Goal: Navigation & Orientation: Find specific page/section

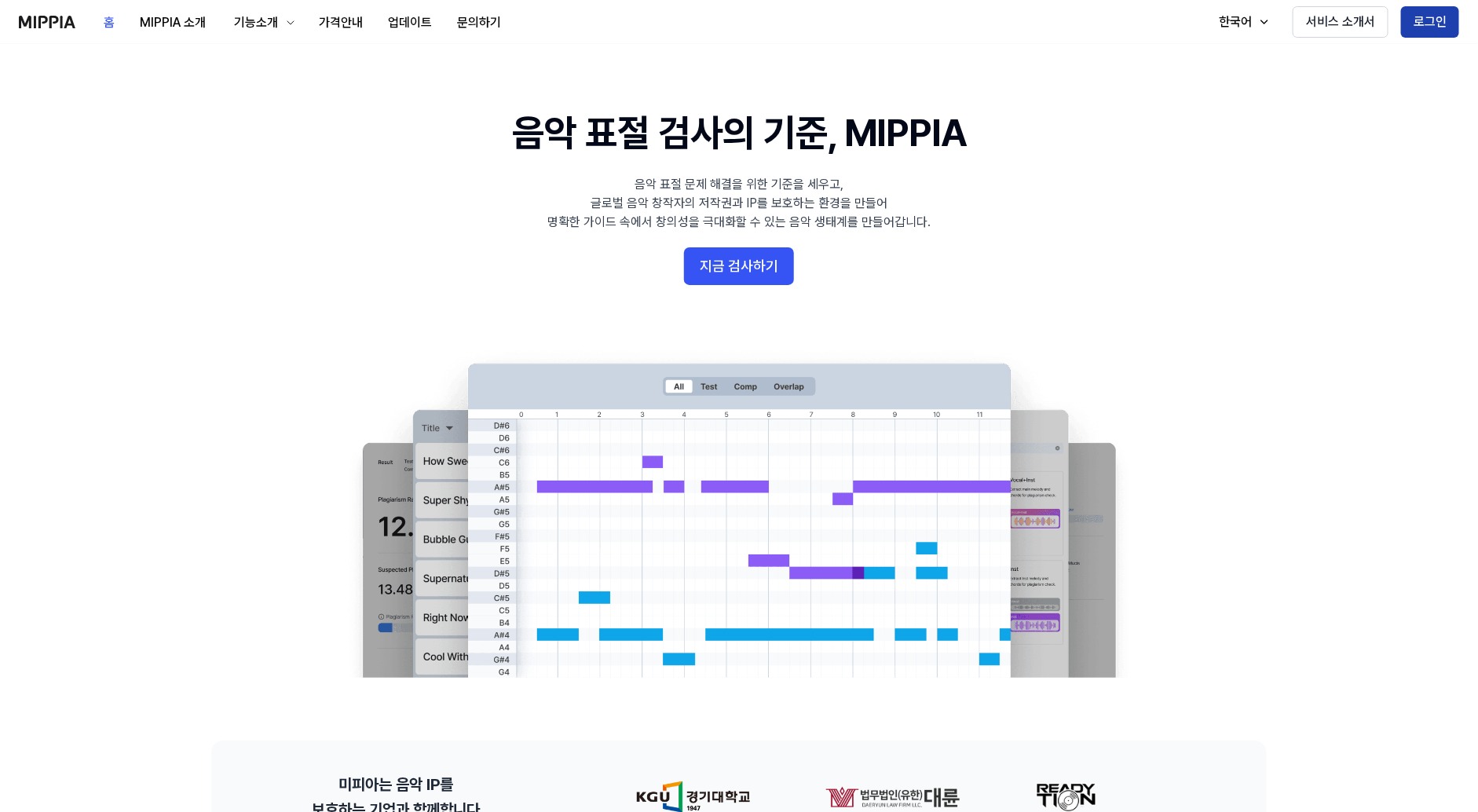
click at [1411, 24] on button "로그인" at bounding box center [1429, 22] width 59 height 32
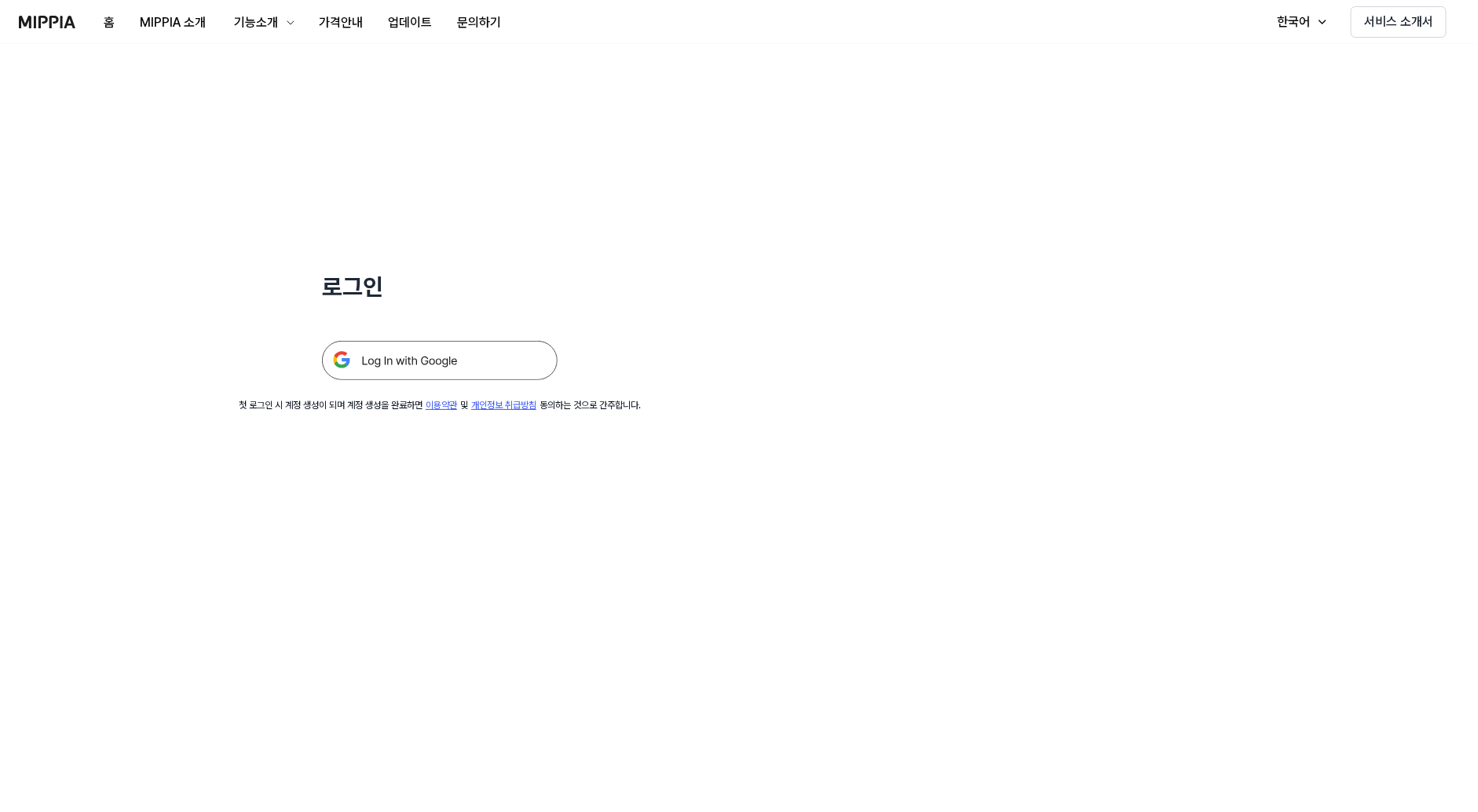
click at [426, 392] on div "로그인 첫 로그인 시 계정 생성이 되며 계정 생성을 완료하면 이용약관 및 개인정보 취급방침 동의하는 것으로 간주합니다." at bounding box center [439, 227] width 880 height 368
click at [428, 354] on img at bounding box center [439, 361] width 235 height 40
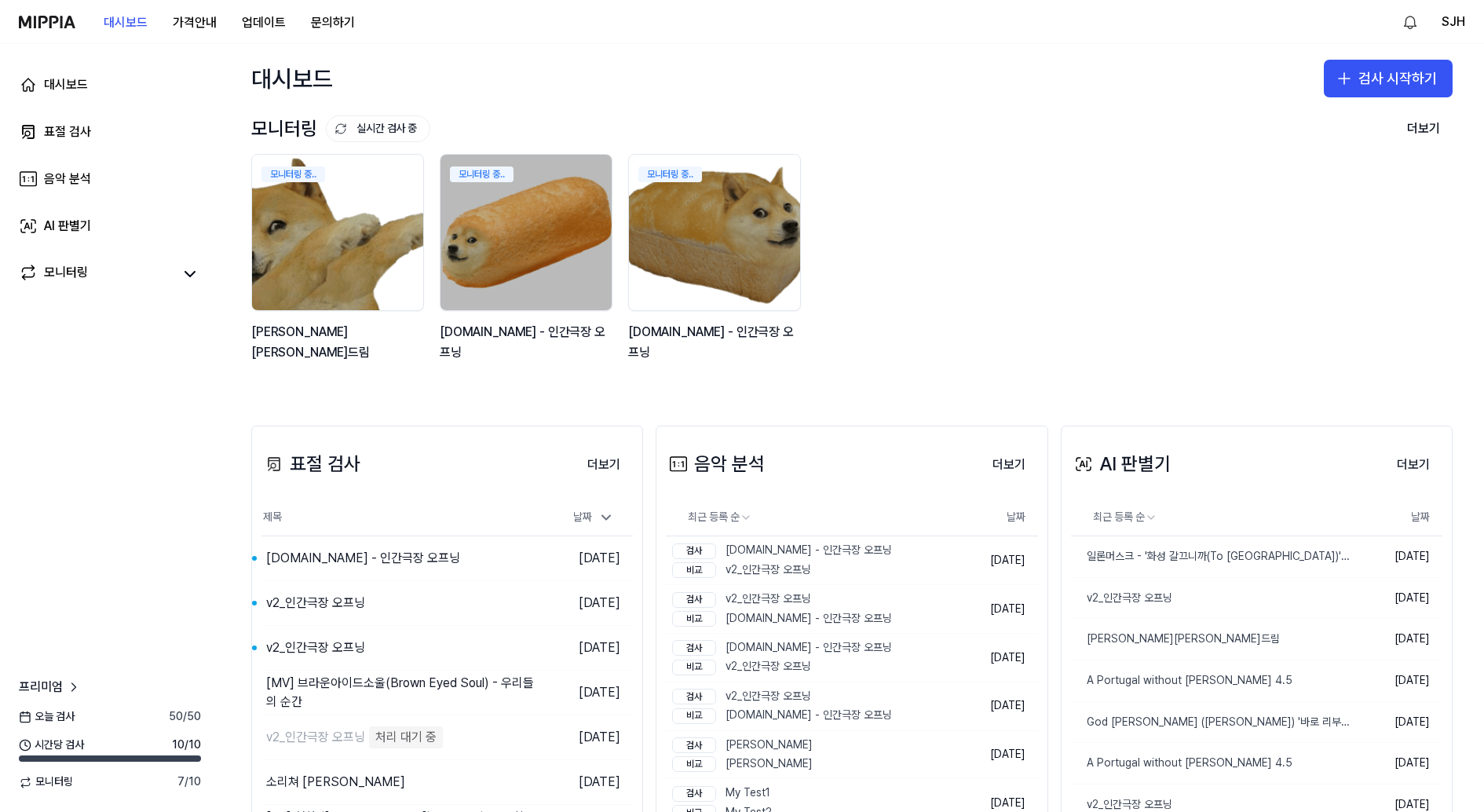
click at [61, 32] on div "대시보드 가격안내 업데이트 문의하기" at bounding box center [192, 22] width 348 height 44
click at [47, 24] on img at bounding box center [47, 22] width 57 height 13
click at [197, 26] on 버튼 "가격안내" at bounding box center [194, 23] width 69 height 32
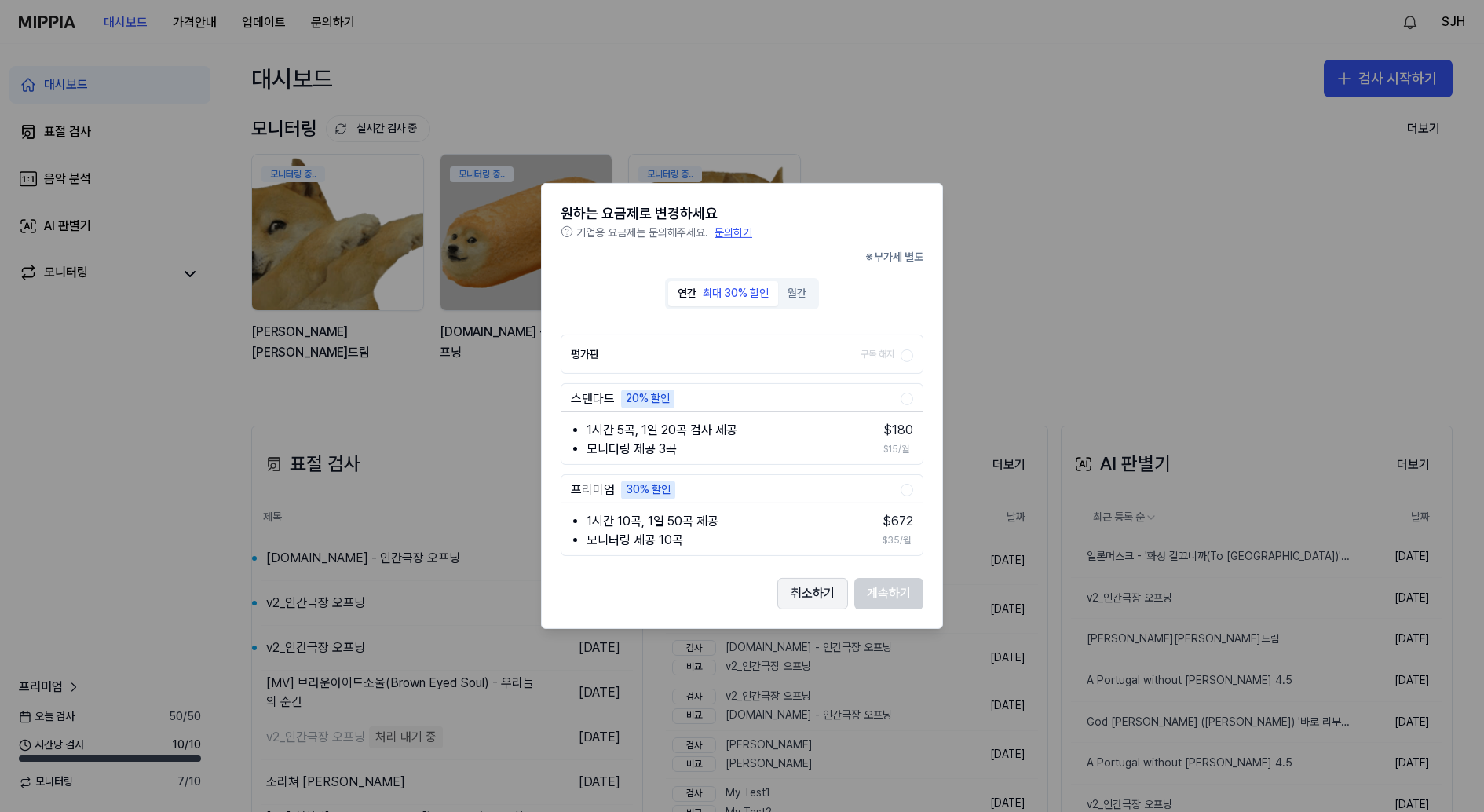
click at [804, 581] on button "취소하기" at bounding box center [812, 594] width 70 height 32
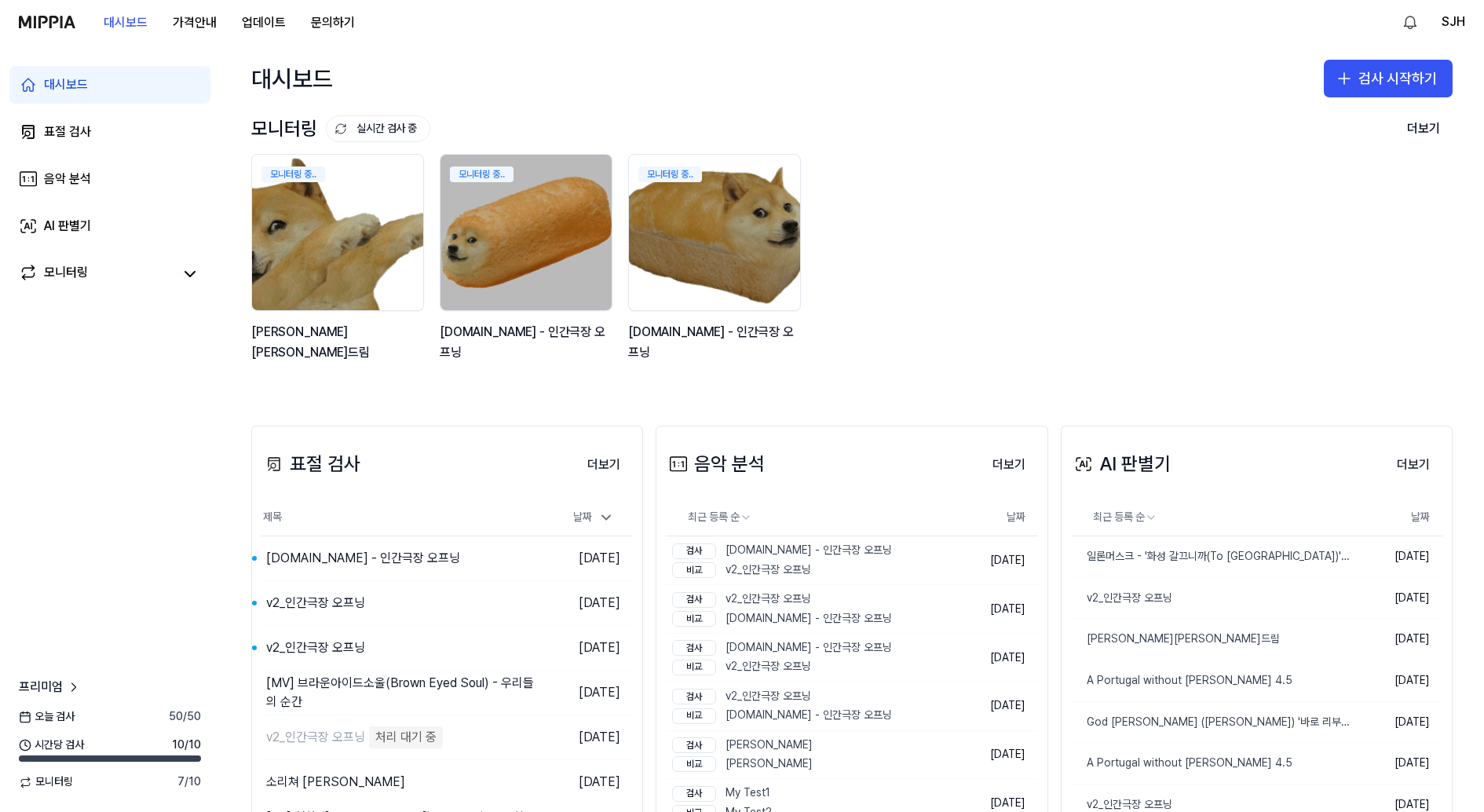
click at [61, 13] on div "대시보드 가격안내 업데이트 문의하기" at bounding box center [192, 22] width 348 height 44
click at [42, 28] on div "대시보드 가격안내 업데이트 문의하기" at bounding box center [192, 22] width 348 height 44
click at [47, 23] on img at bounding box center [47, 22] width 57 height 13
click at [77, 111] on div "대시보드 표절 검사 음악 분석 AI 판별기 모니터링" at bounding box center [110, 178] width 220 height 270
click at [76, 122] on link "표절 검사" at bounding box center [109, 132] width 201 height 38
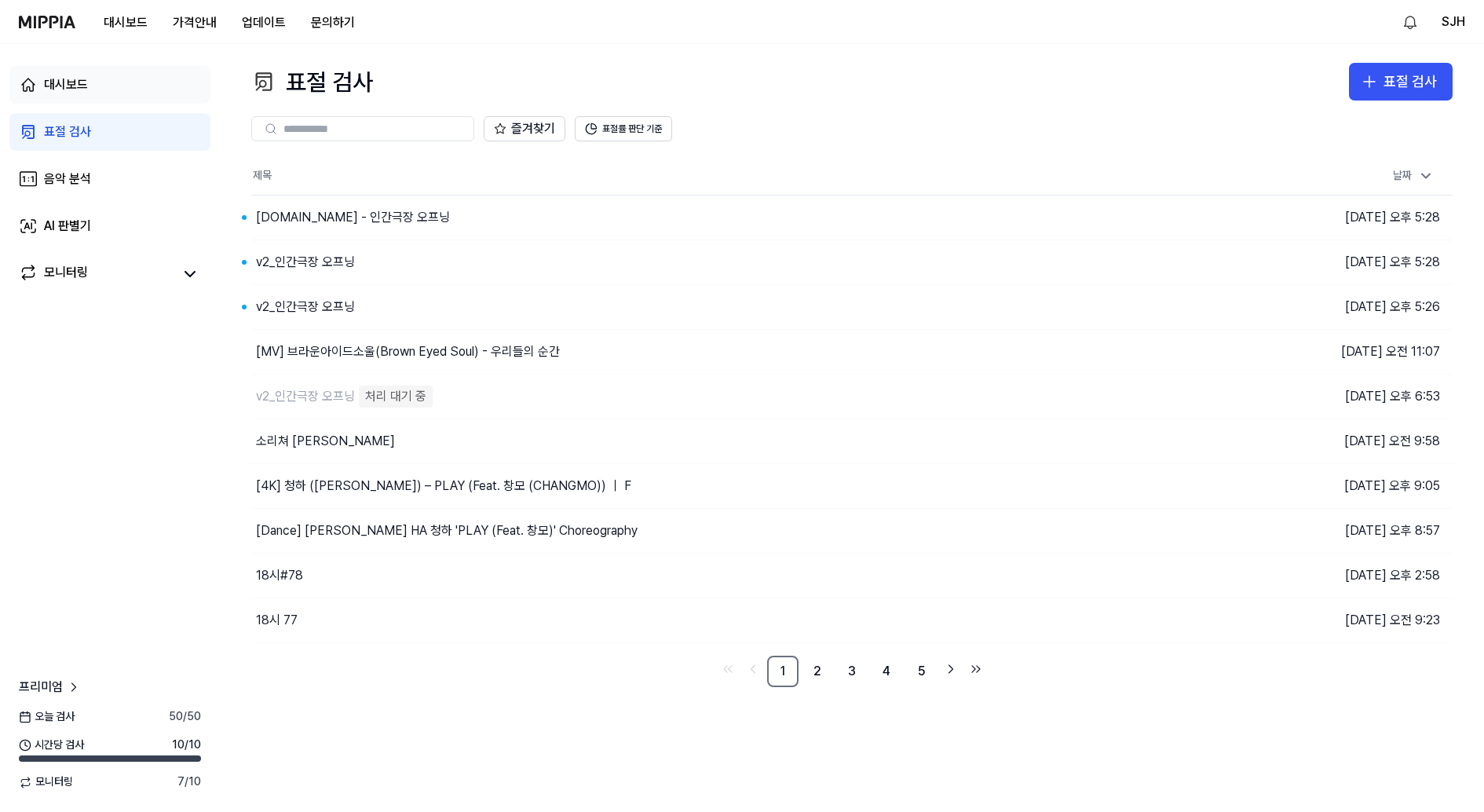
click at [82, 89] on div "대시보드" at bounding box center [65, 84] width 44 height 19
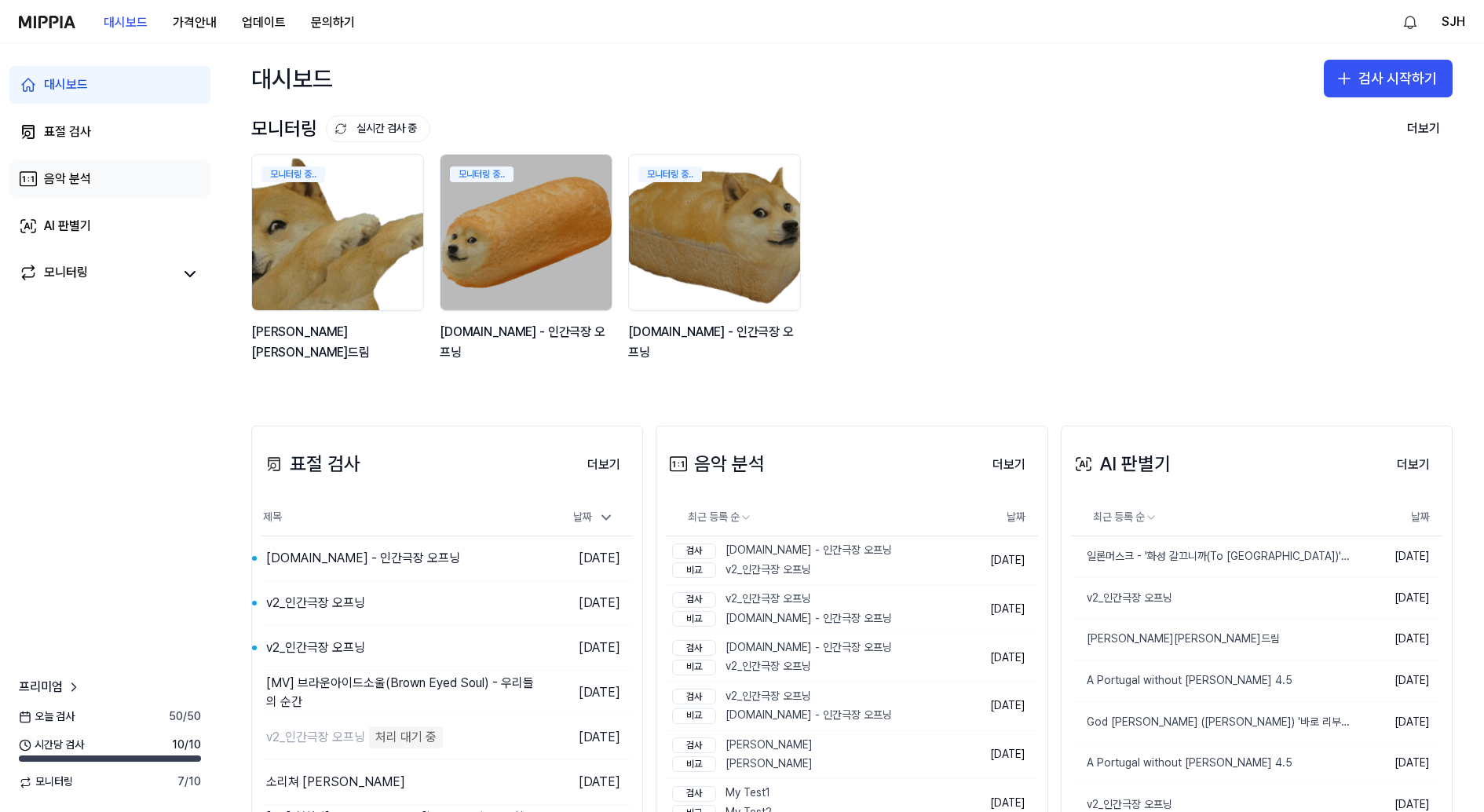
click at [52, 167] on link "음악 분석" at bounding box center [109, 178] width 201 height 38
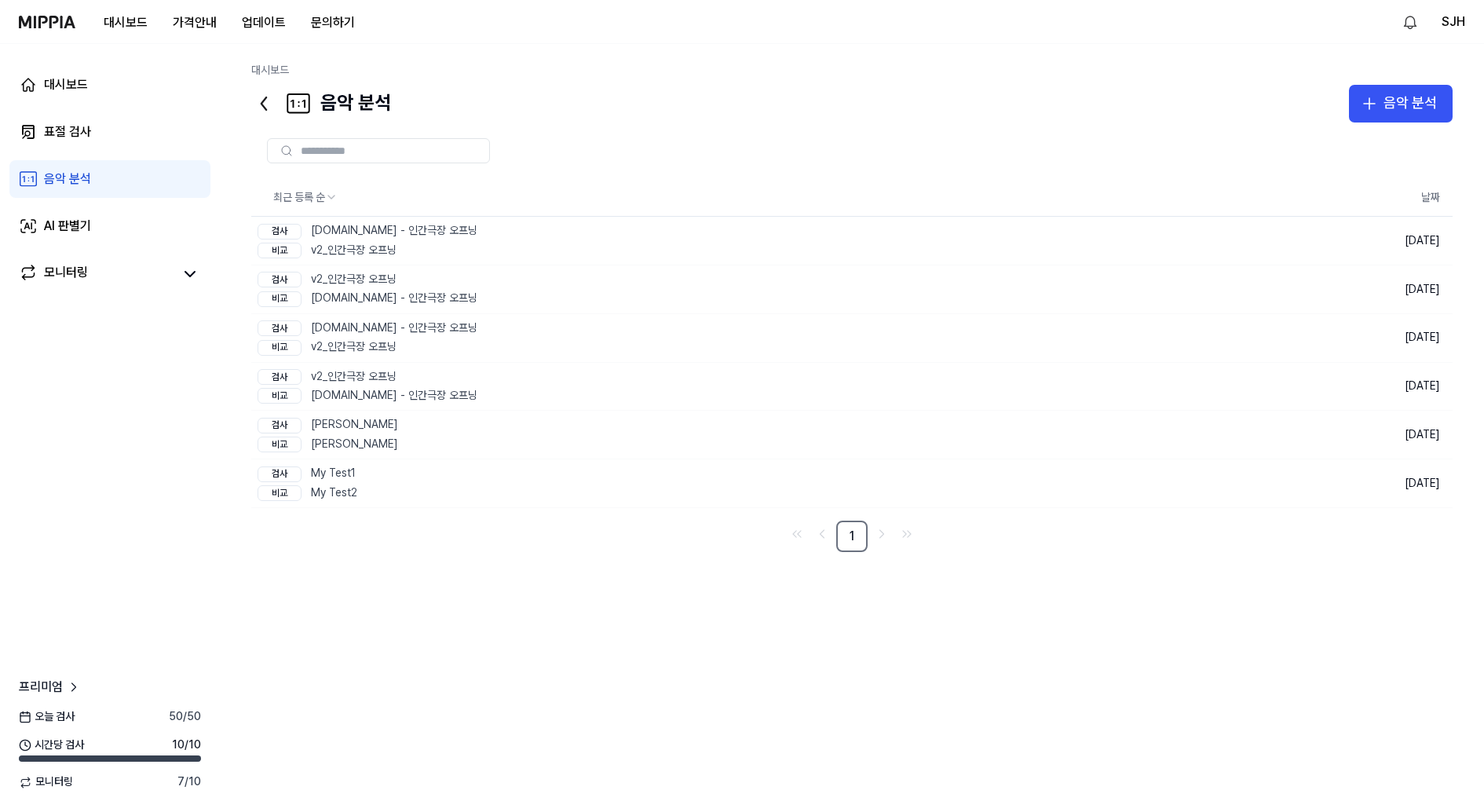
click at [60, 16] on img at bounding box center [47, 22] width 57 height 13
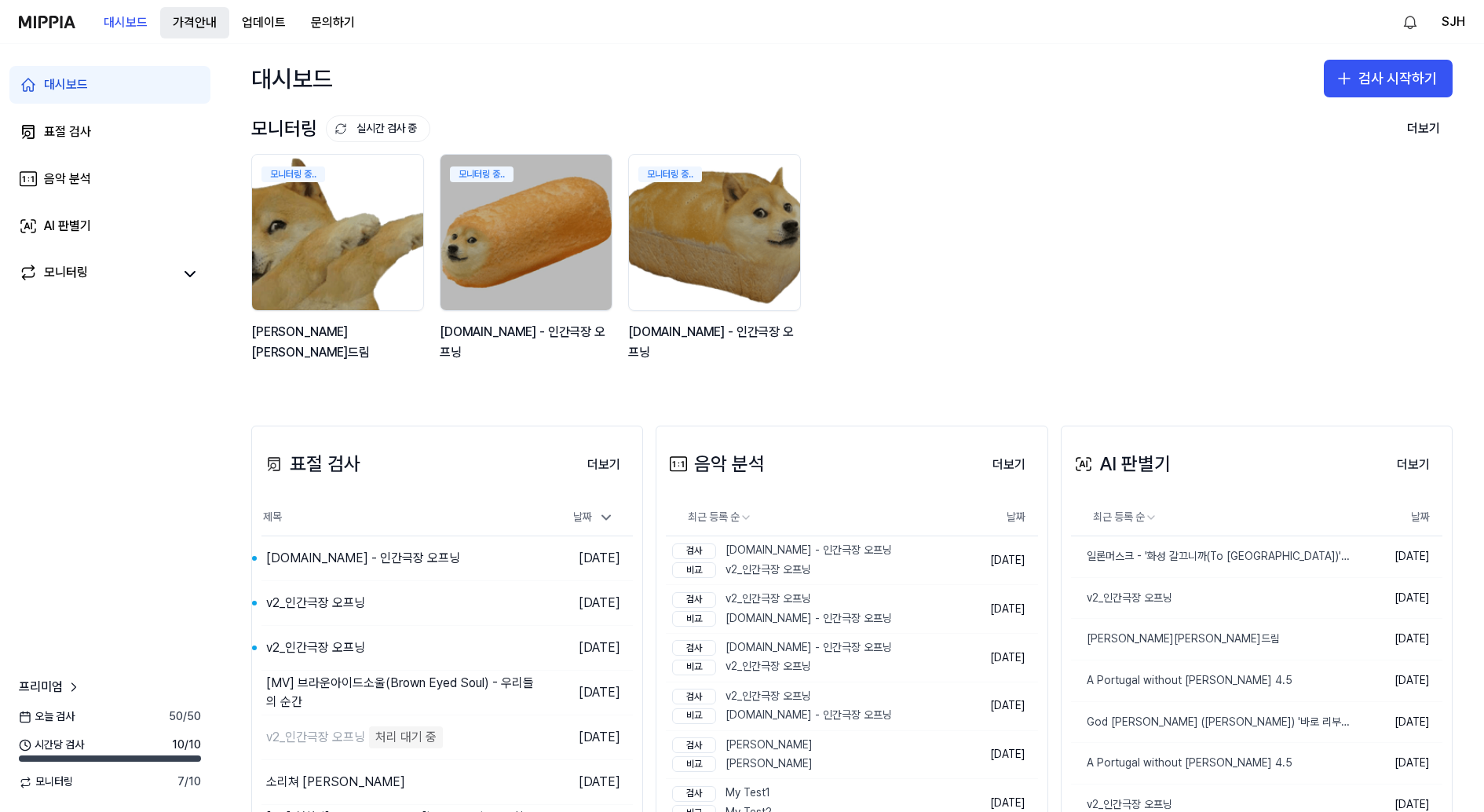
click at [225, 13] on 버튼 "가격안내" at bounding box center [194, 23] width 69 height 32
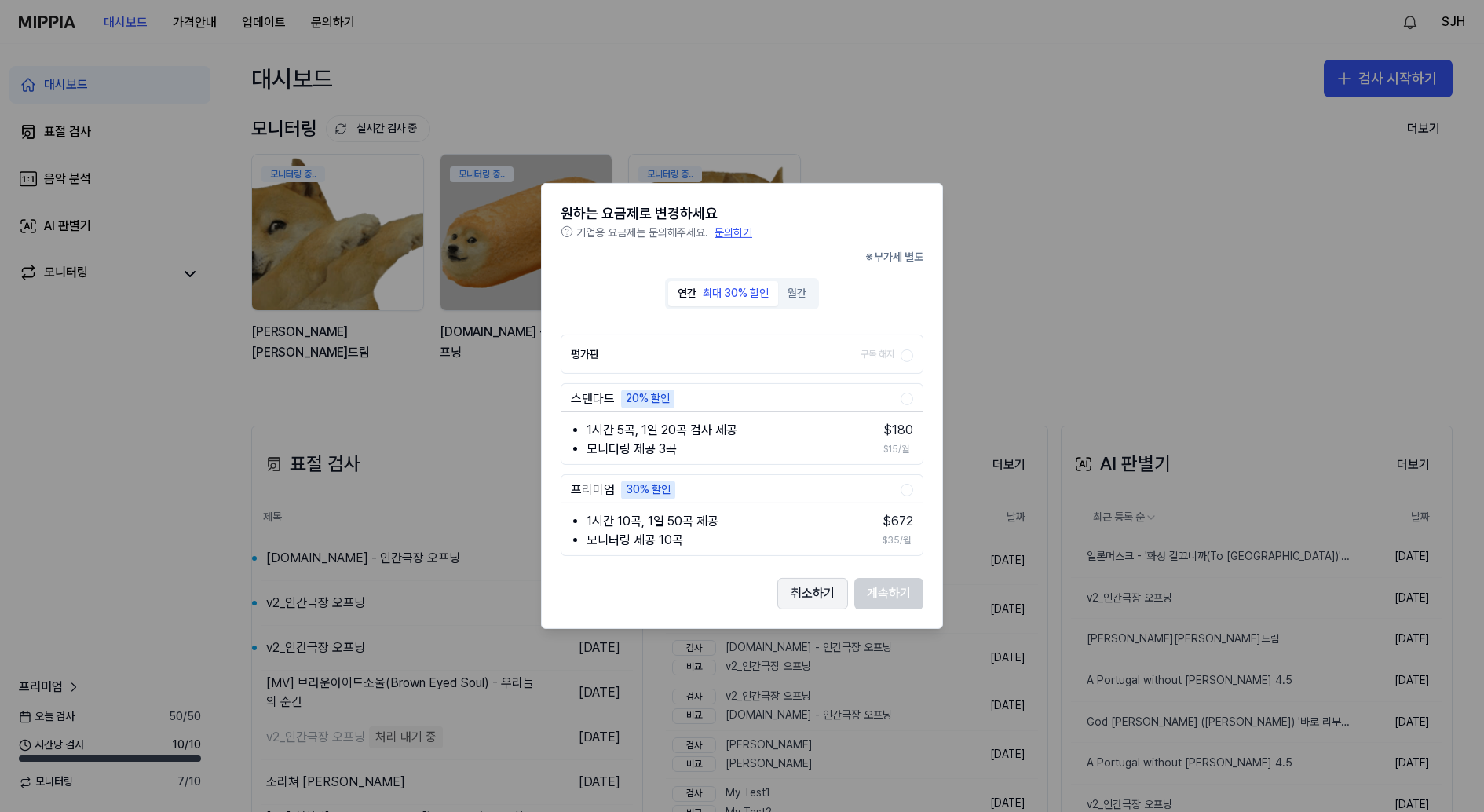
click at [827, 589] on button "취소하기" at bounding box center [812, 594] width 70 height 32
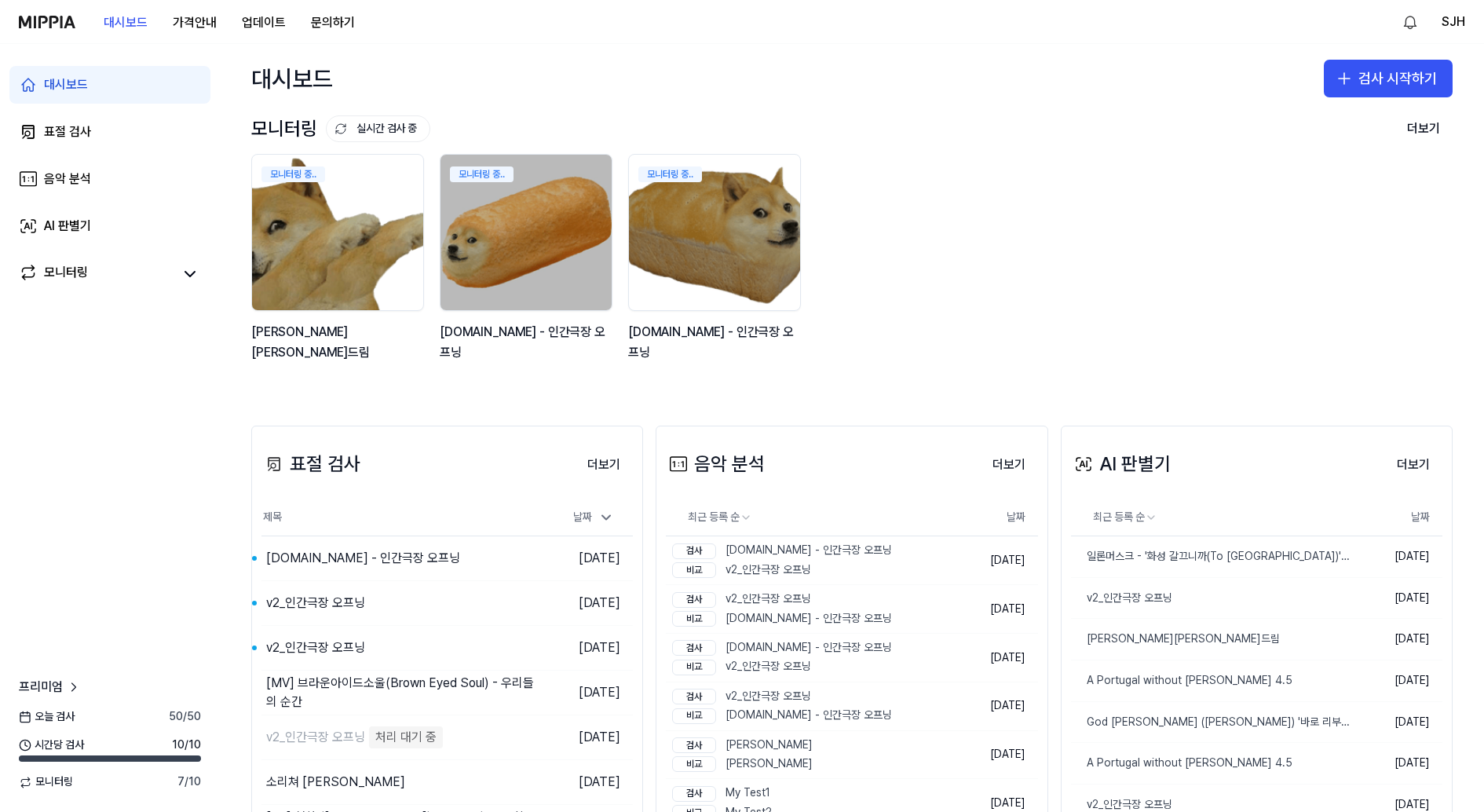
click at [40, 8] on div "대시보드 가격안내 업데이트 문의하기" at bounding box center [192, 22] width 348 height 44
click at [39, 17] on img at bounding box center [47, 22] width 57 height 13
click at [89, 208] on link "AI 판별기" at bounding box center [109, 226] width 201 height 38
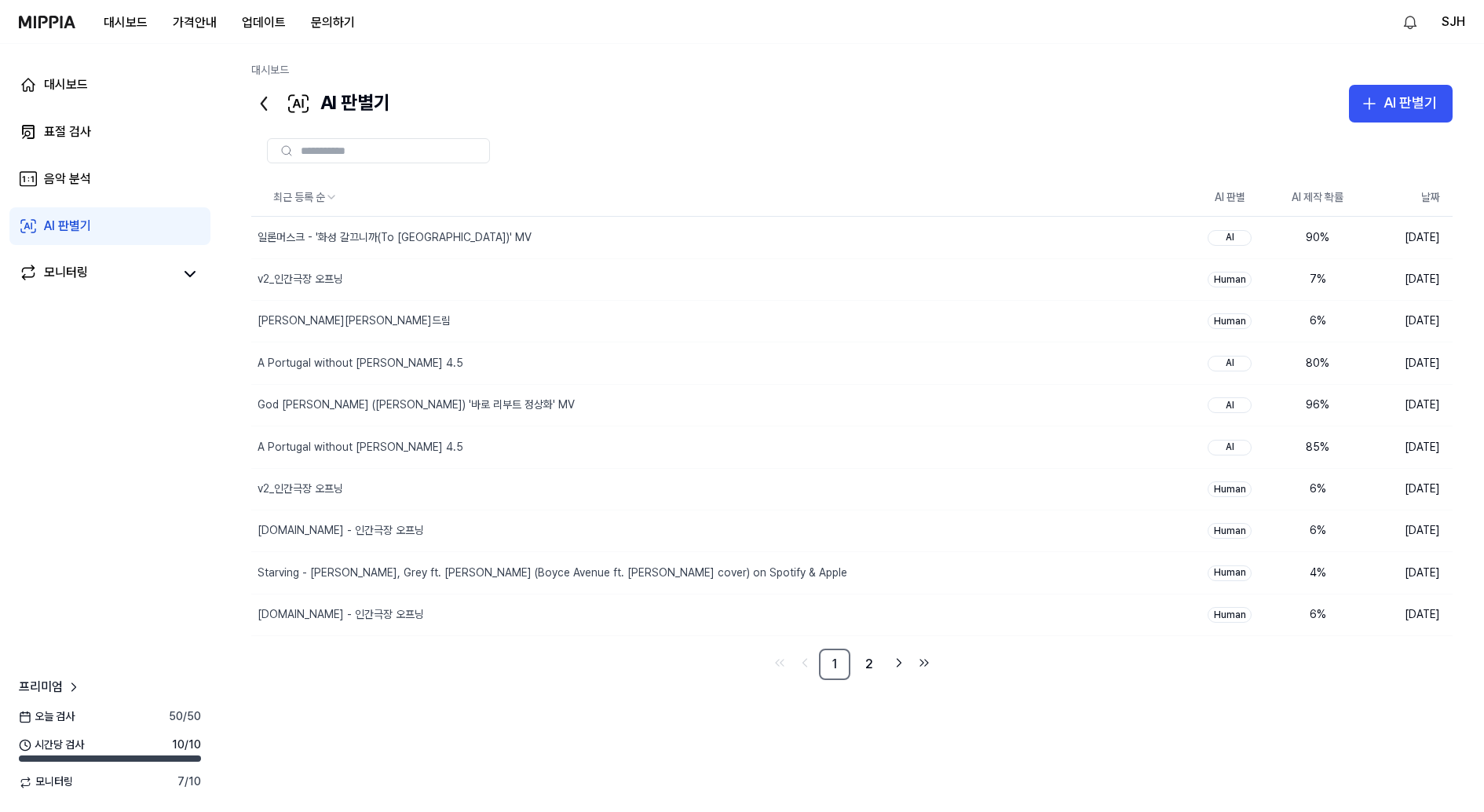
click at [66, 21] on img at bounding box center [47, 22] width 57 height 13
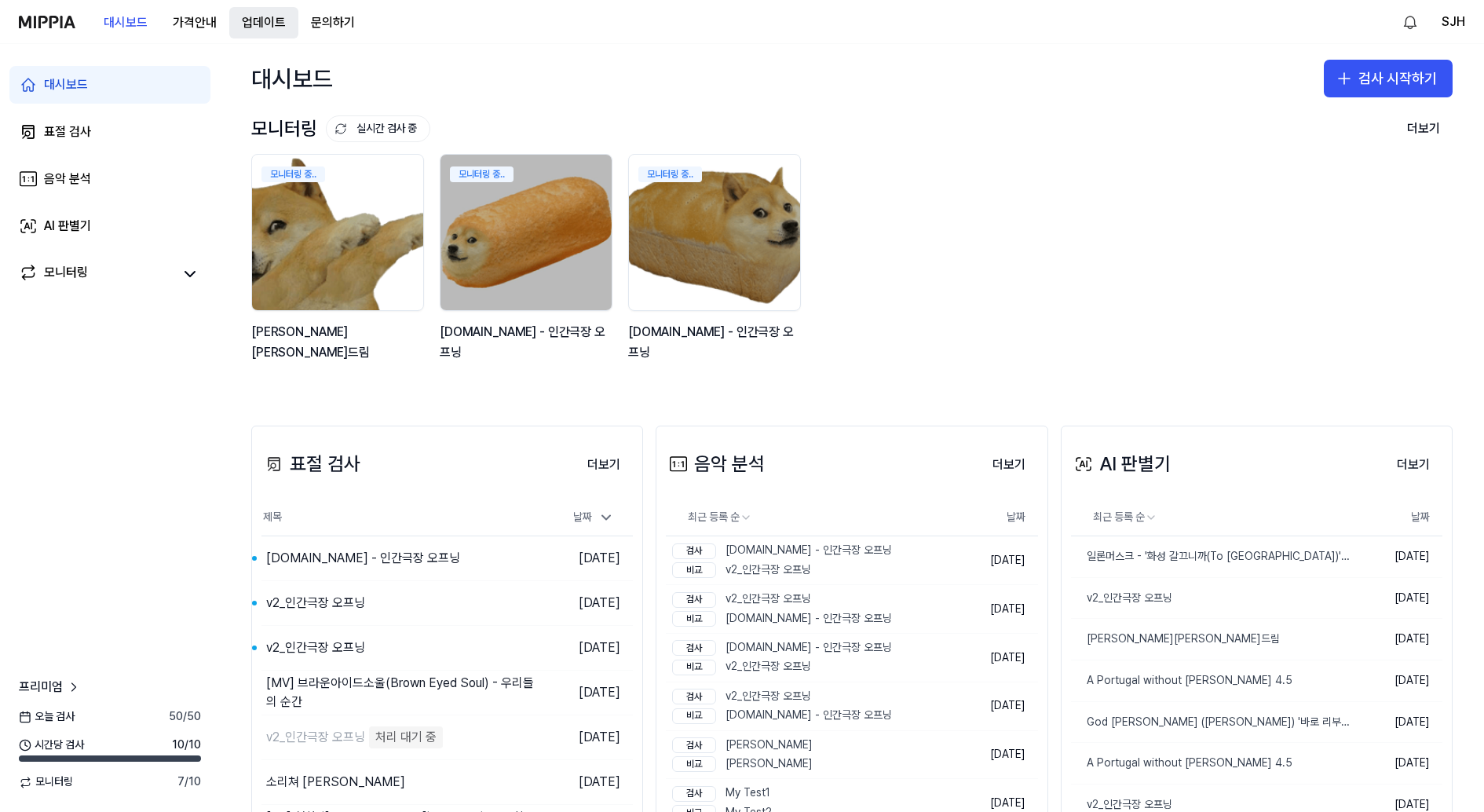
click at [281, 16] on button "업데이트" at bounding box center [264, 23] width 69 height 32
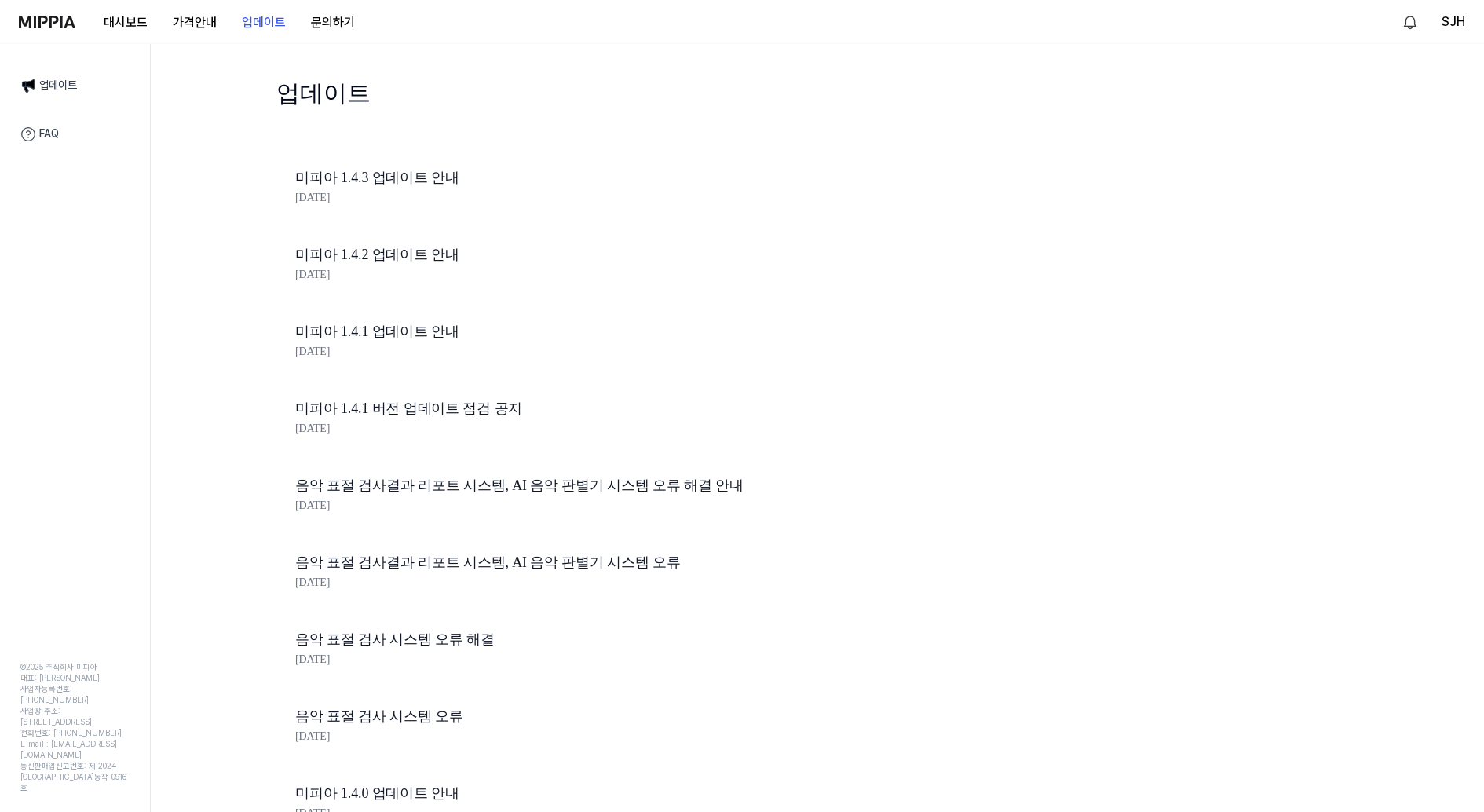
click at [65, 28] on div "대시보드 가격안내 업데이트 문의하기" at bounding box center [192, 22] width 348 height 44
click at [327, 25] on button "문의하기" at bounding box center [333, 23] width 69 height 32
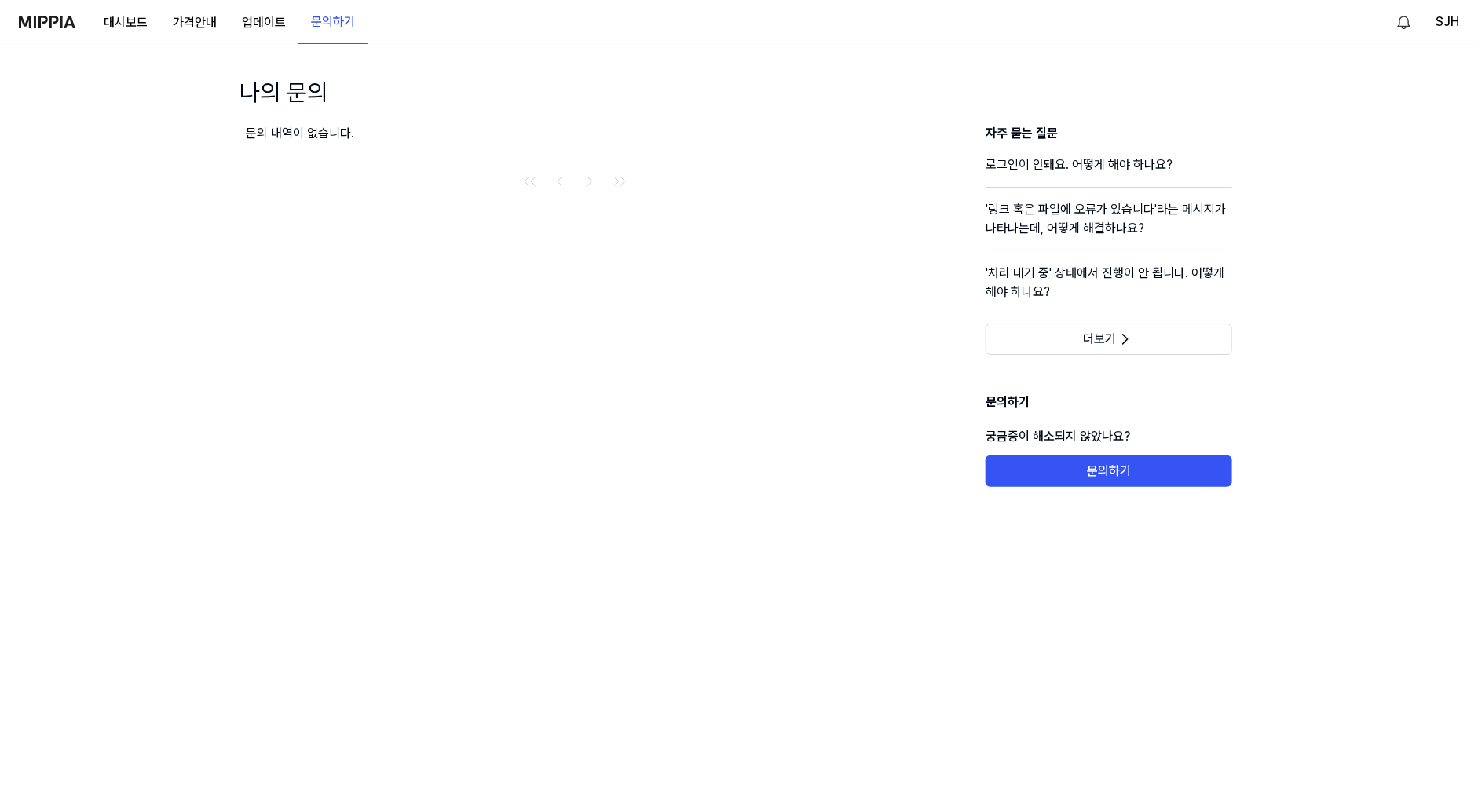
click at [44, 20] on img at bounding box center [47, 22] width 57 height 13
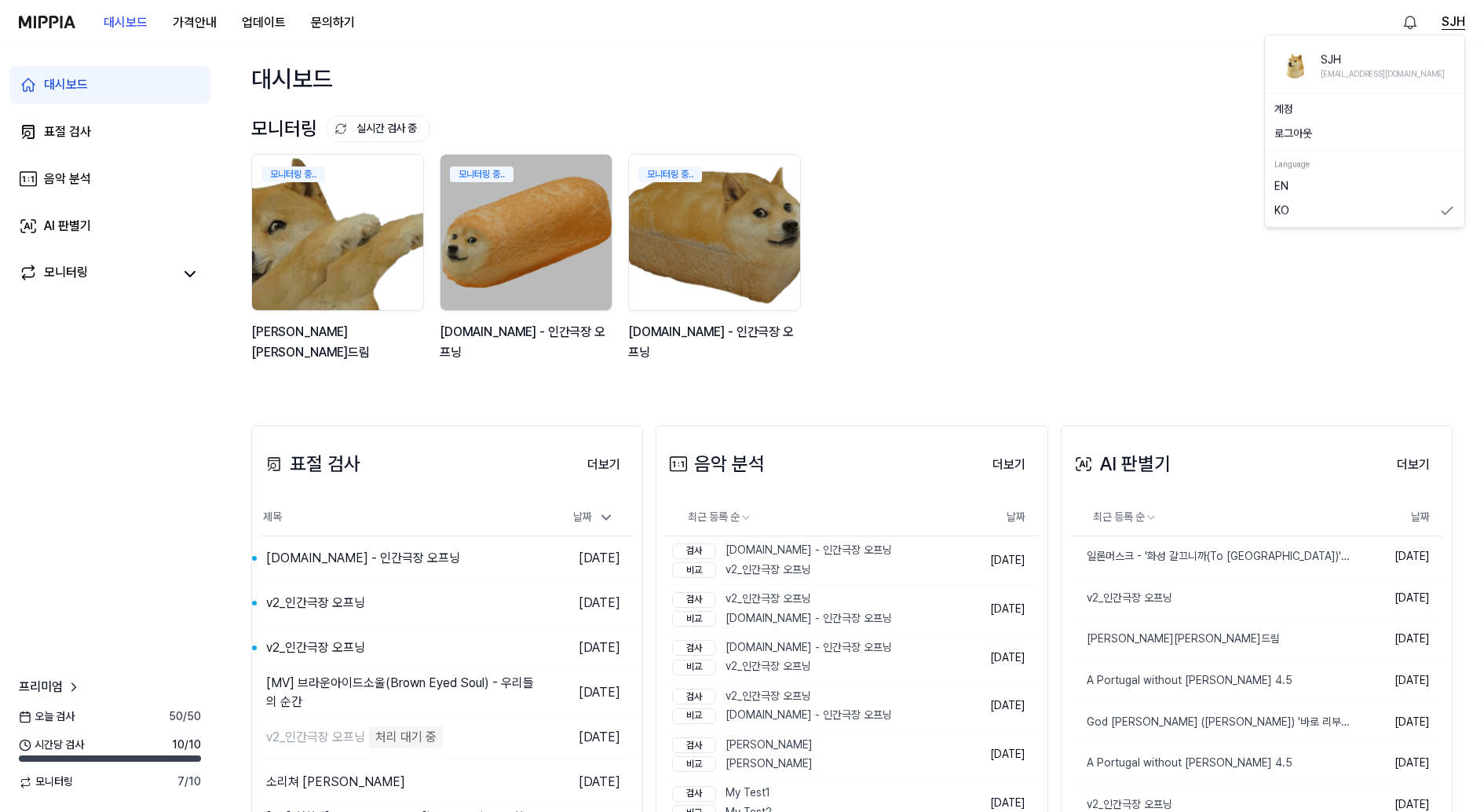
click at [1458, 28] on button "SJH" at bounding box center [1453, 22] width 24 height 19
click at [1315, 131] on button "로그아웃" at bounding box center [1365, 134] width 181 height 16
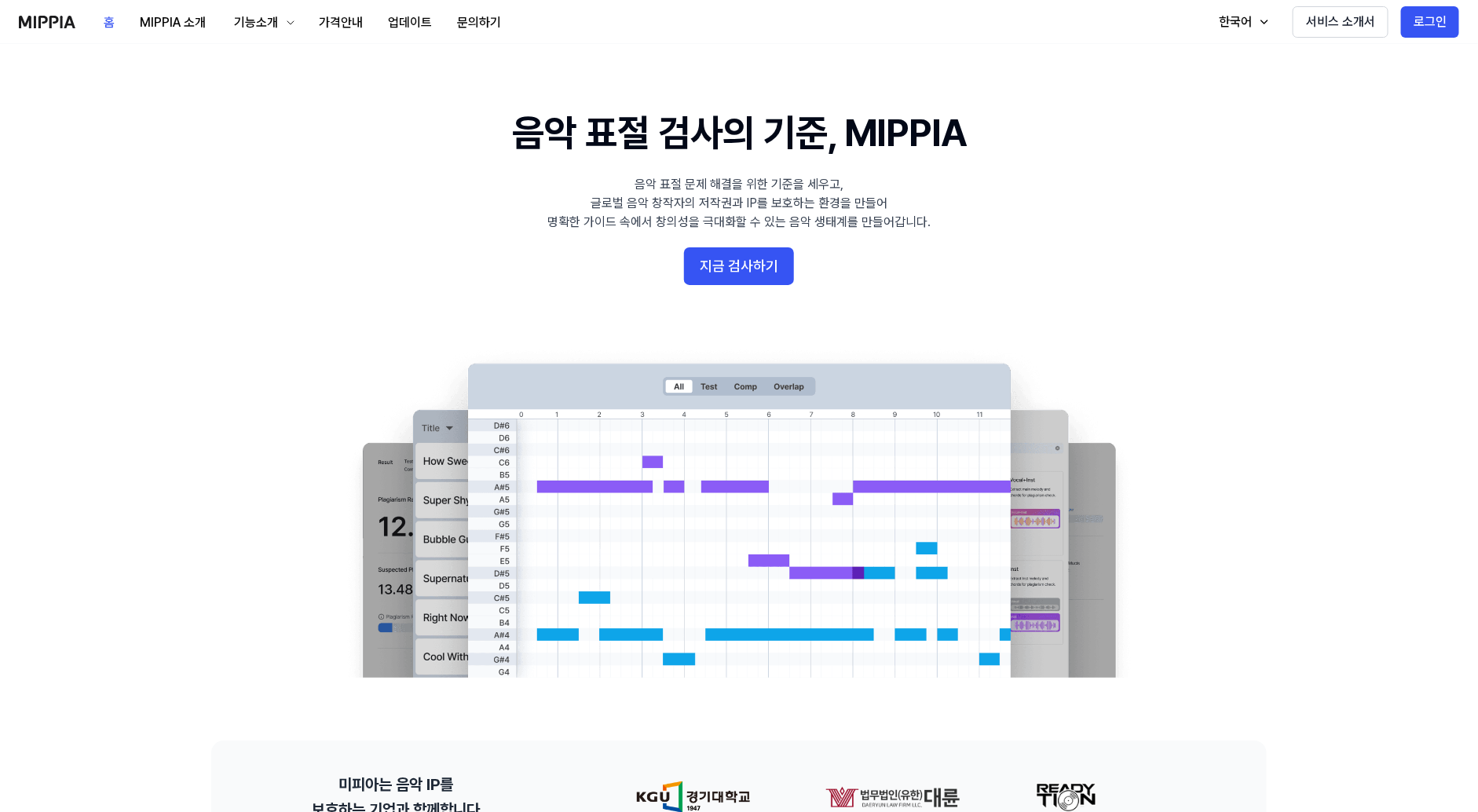
click at [62, 17] on img at bounding box center [47, 22] width 57 height 13
click at [161, 24] on button "MIPPIA 소개" at bounding box center [173, 23] width 91 height 32
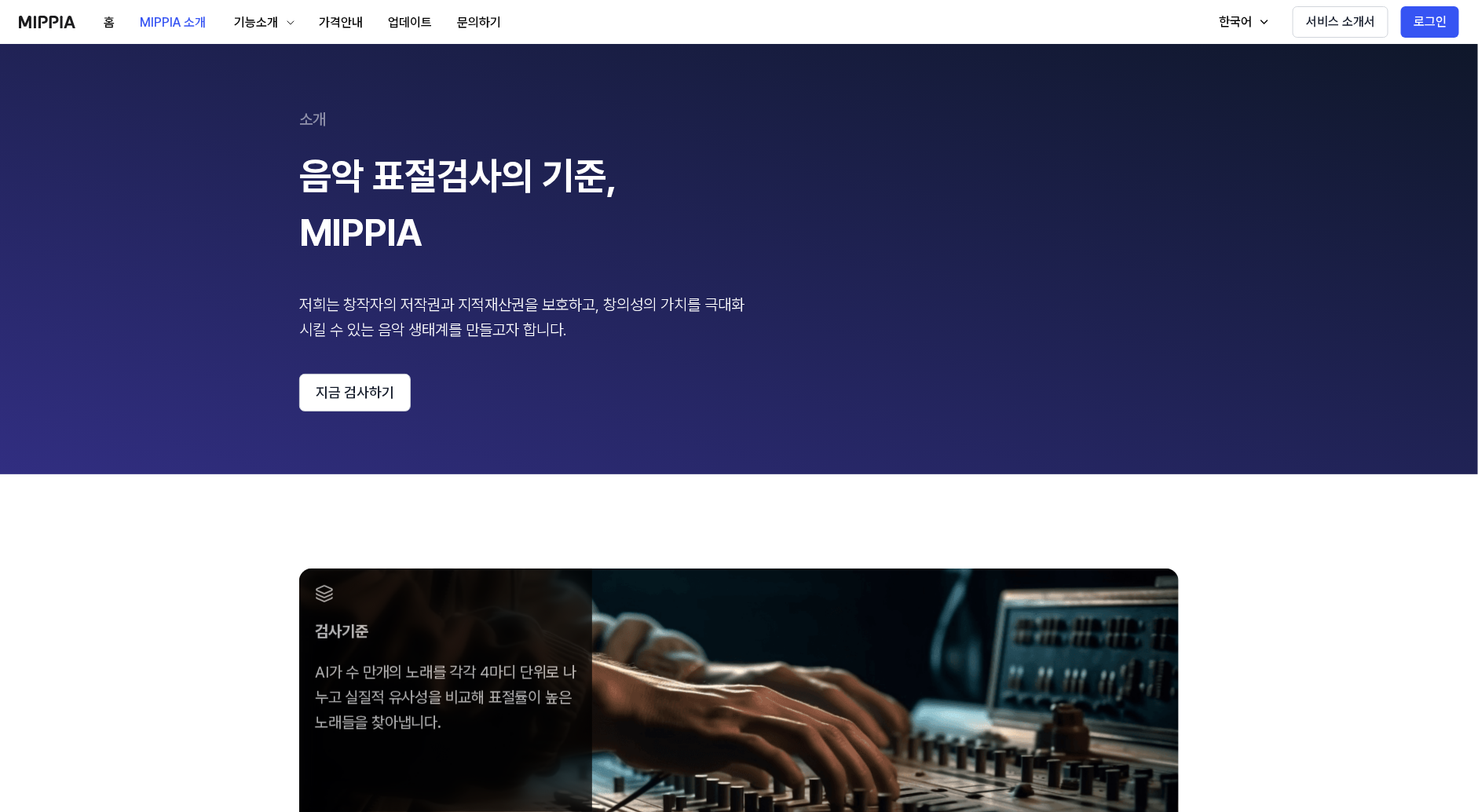
click at [44, 25] on img at bounding box center [47, 22] width 57 height 13
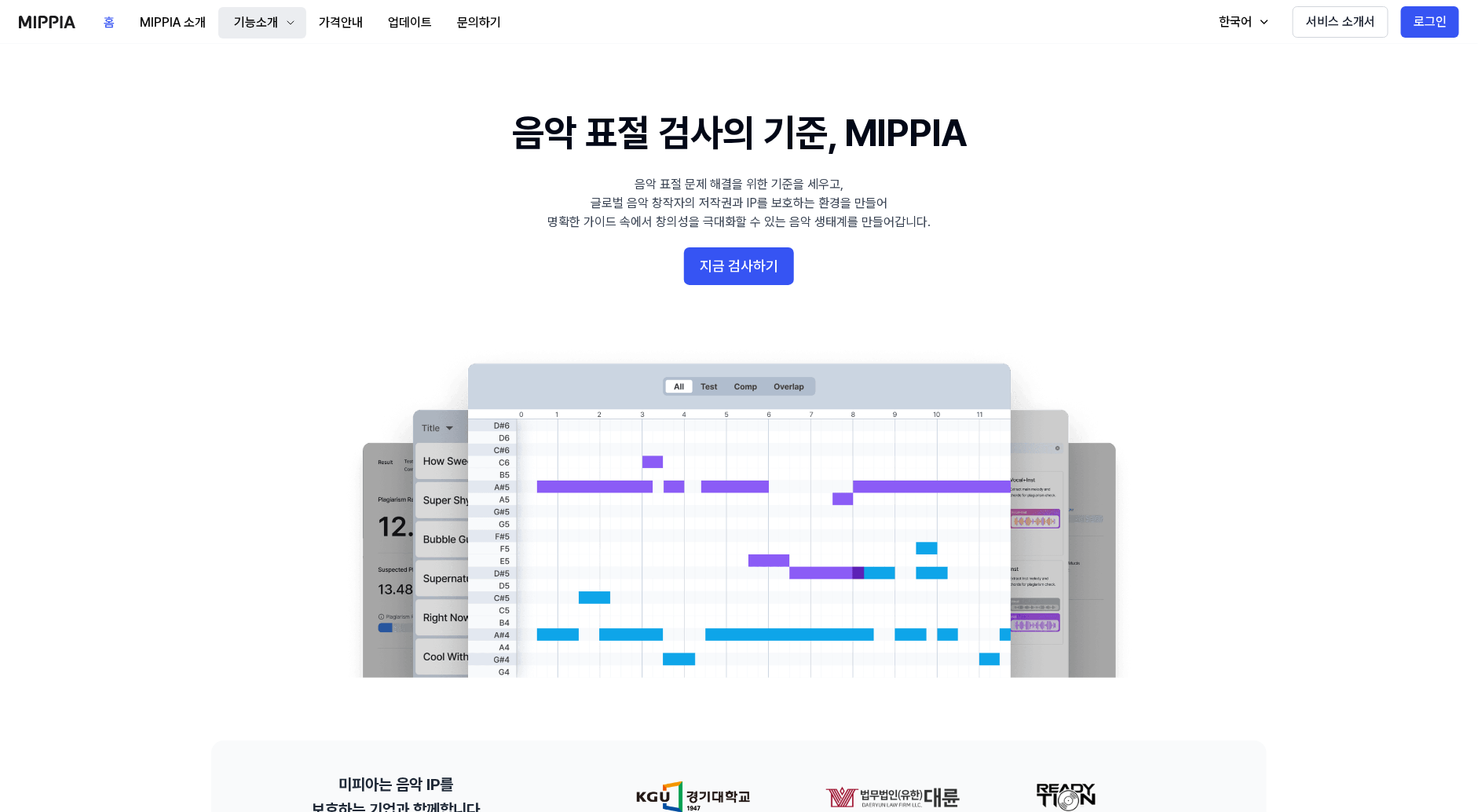
click at [244, 29] on div "기능소개" at bounding box center [256, 22] width 51 height 19
click at [62, 28] on img at bounding box center [47, 22] width 57 height 13
click at [338, 29] on button "가격안내" at bounding box center [341, 23] width 69 height 32
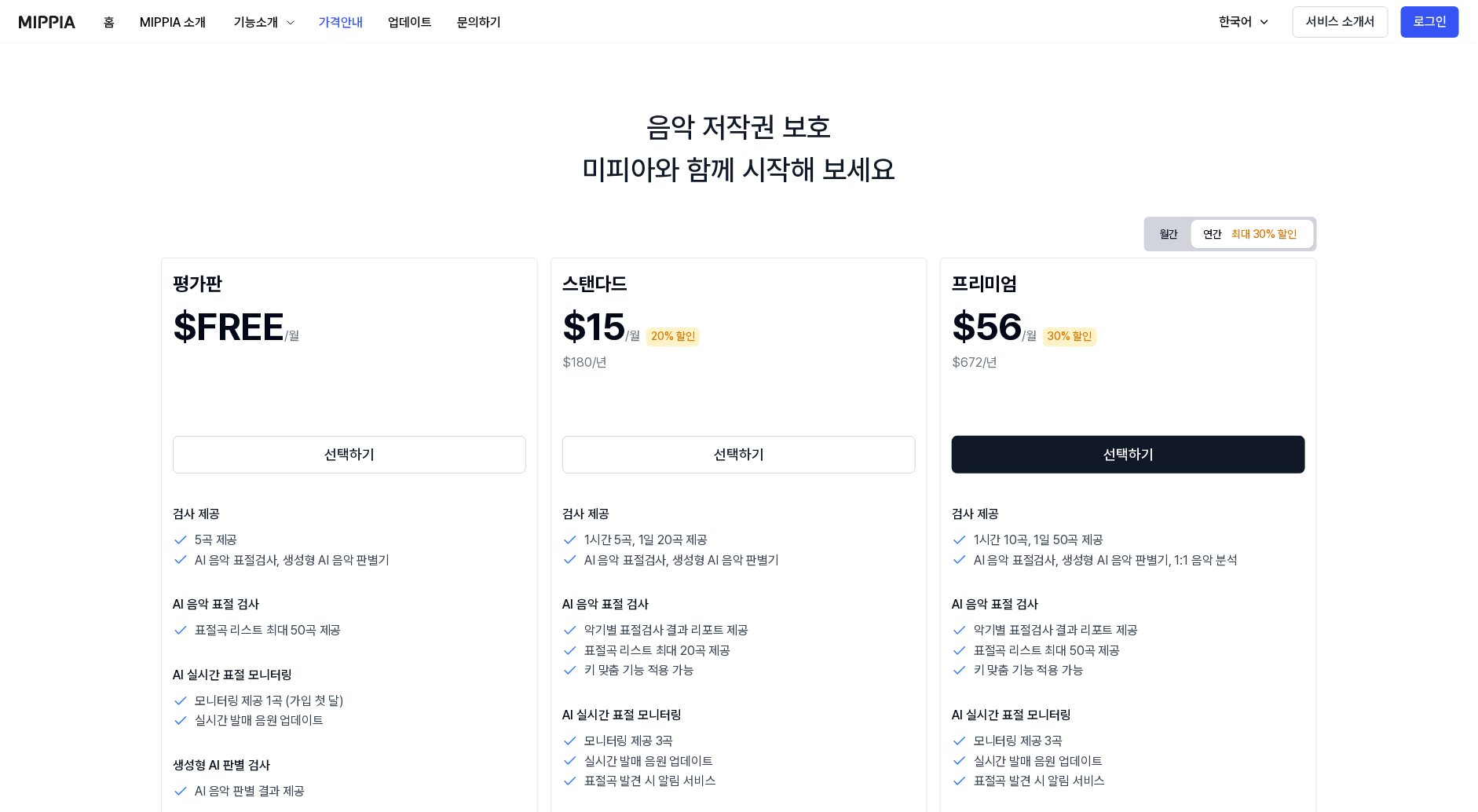
click at [66, 26] on img at bounding box center [47, 22] width 57 height 13
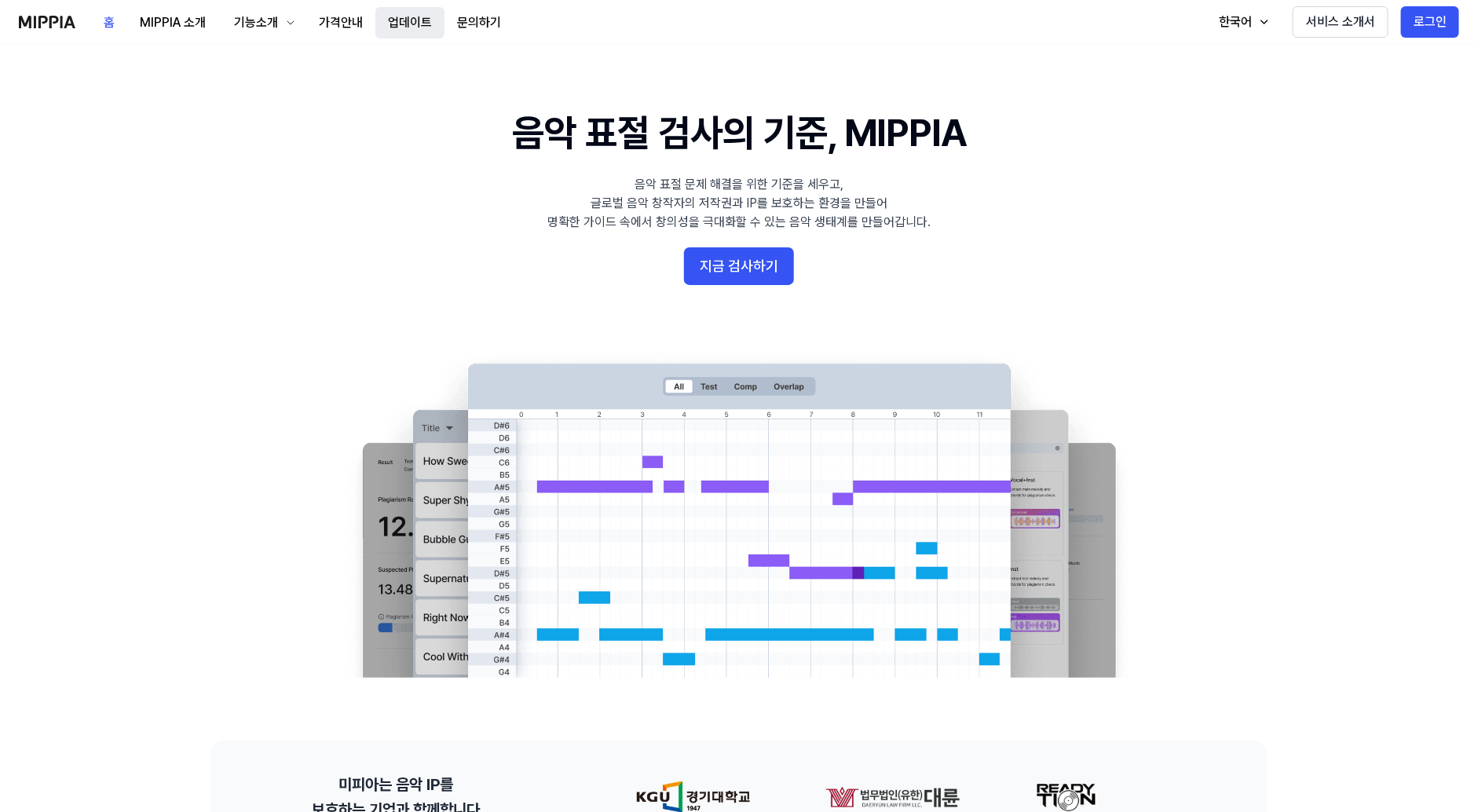
click at [412, 22] on button "업데이트" at bounding box center [410, 23] width 69 height 32
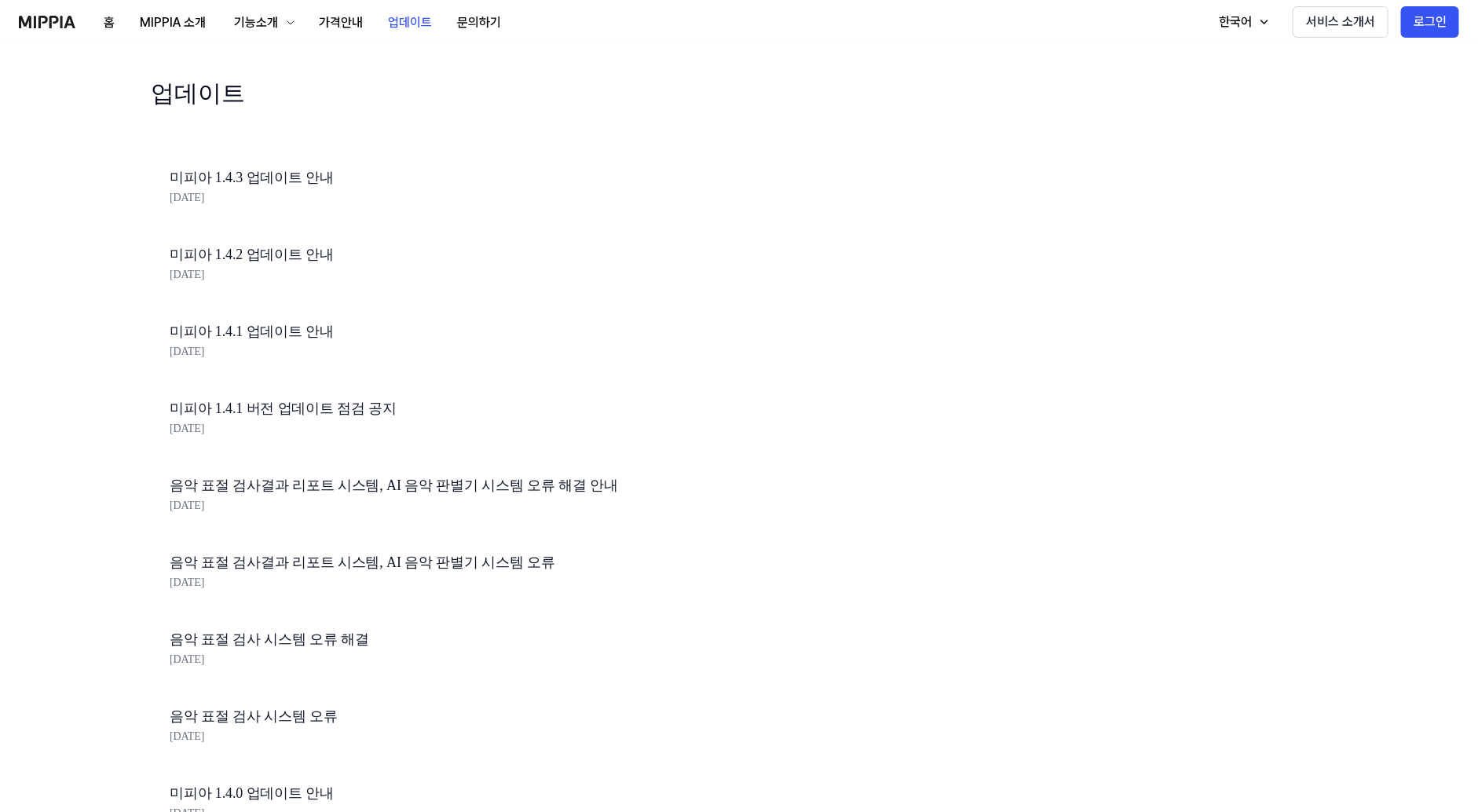
click at [70, 25] on img at bounding box center [47, 22] width 57 height 13
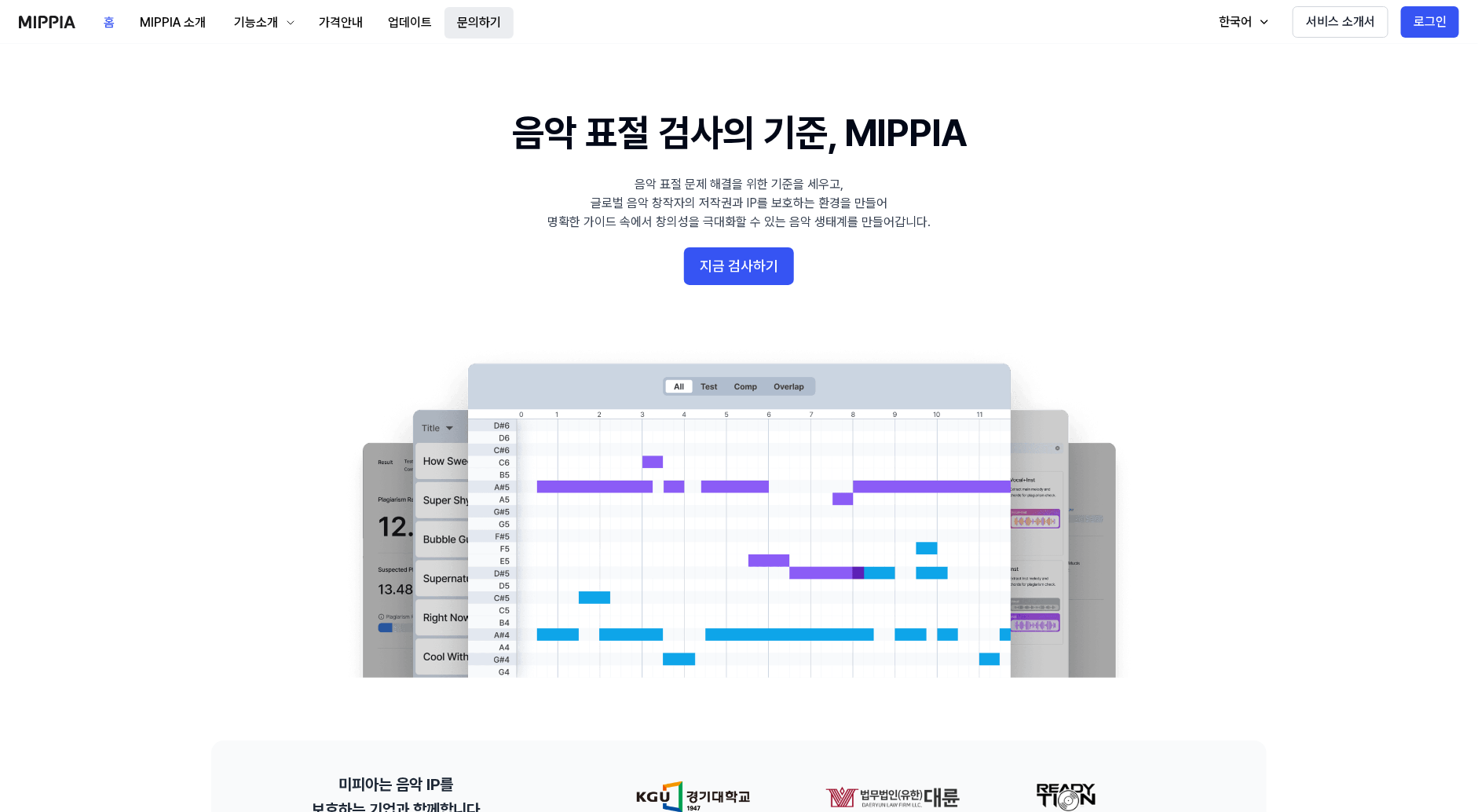
click at [482, 23] on button "문의하기" at bounding box center [479, 23] width 69 height 32
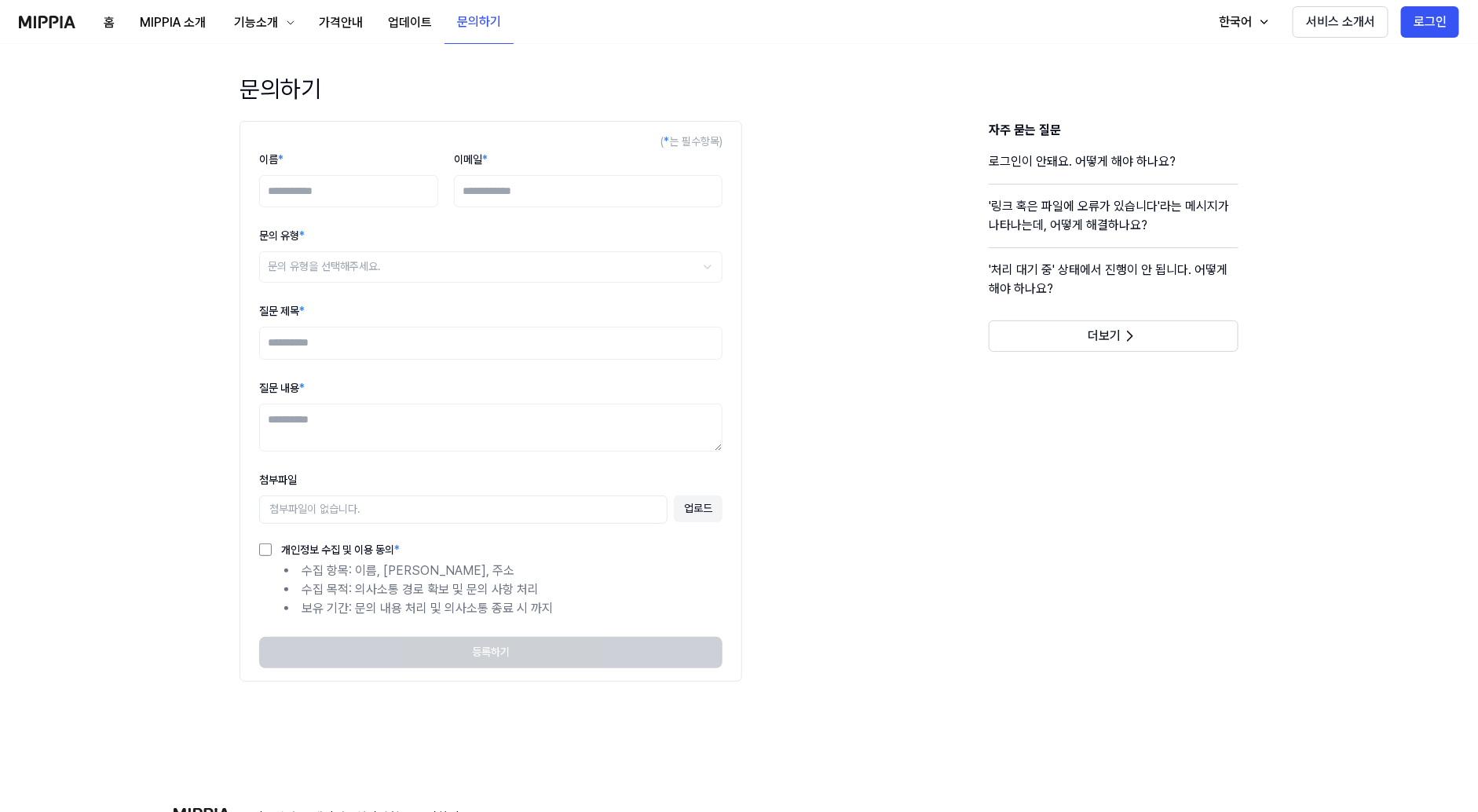
click at [34, 25] on img at bounding box center [47, 22] width 57 height 13
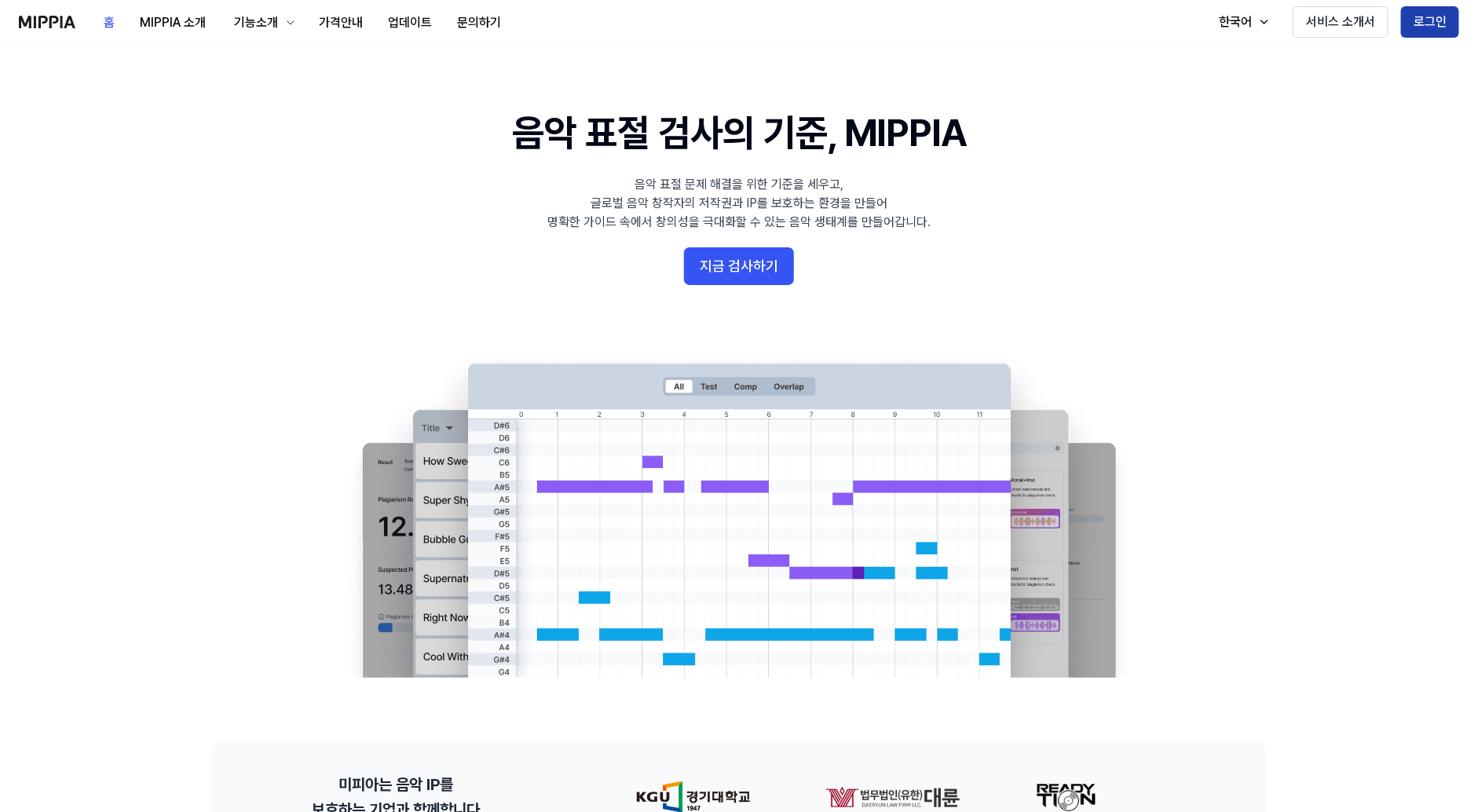
click at [1423, 27] on button "로그인" at bounding box center [1429, 22] width 59 height 32
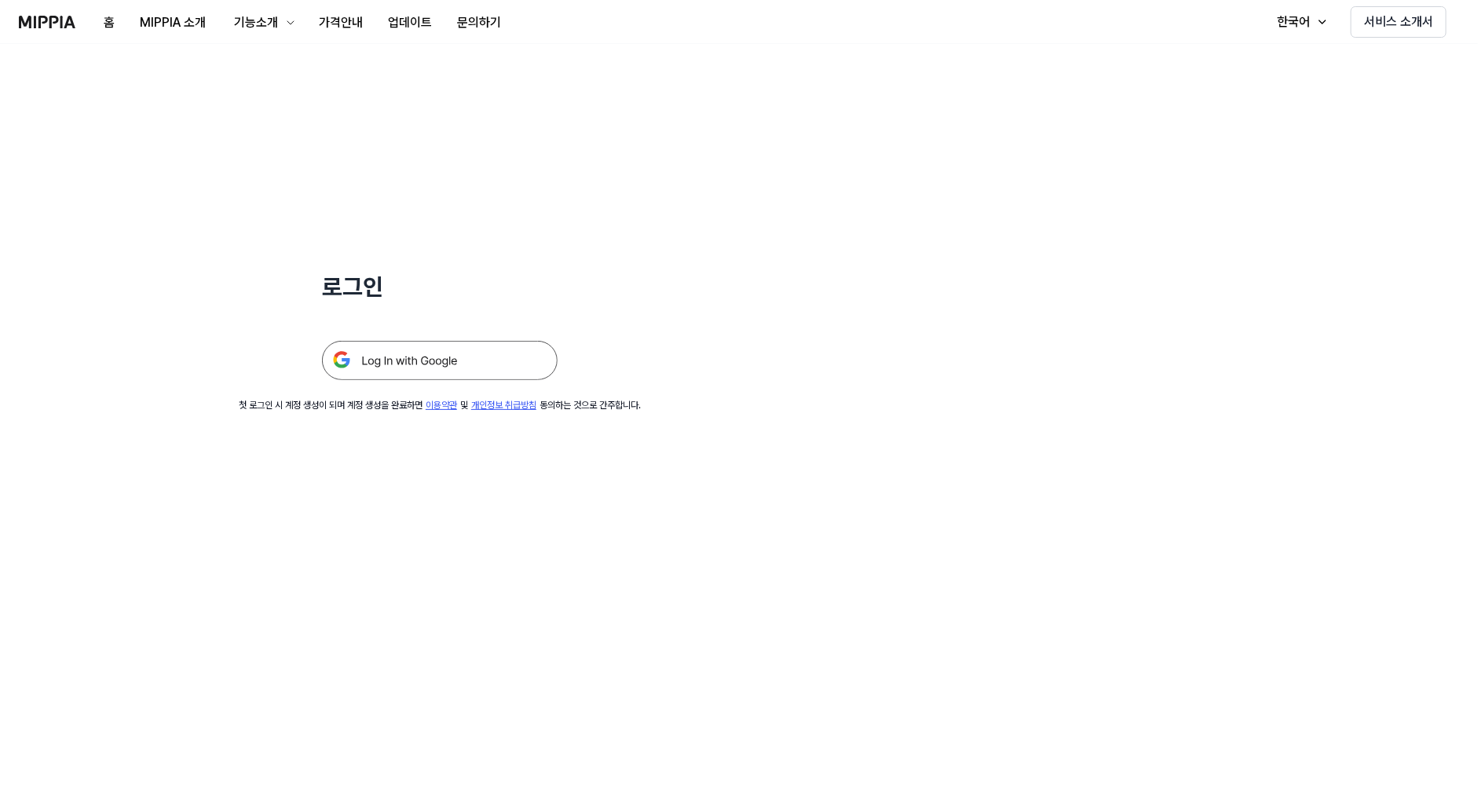
click at [520, 360] on img at bounding box center [439, 361] width 235 height 40
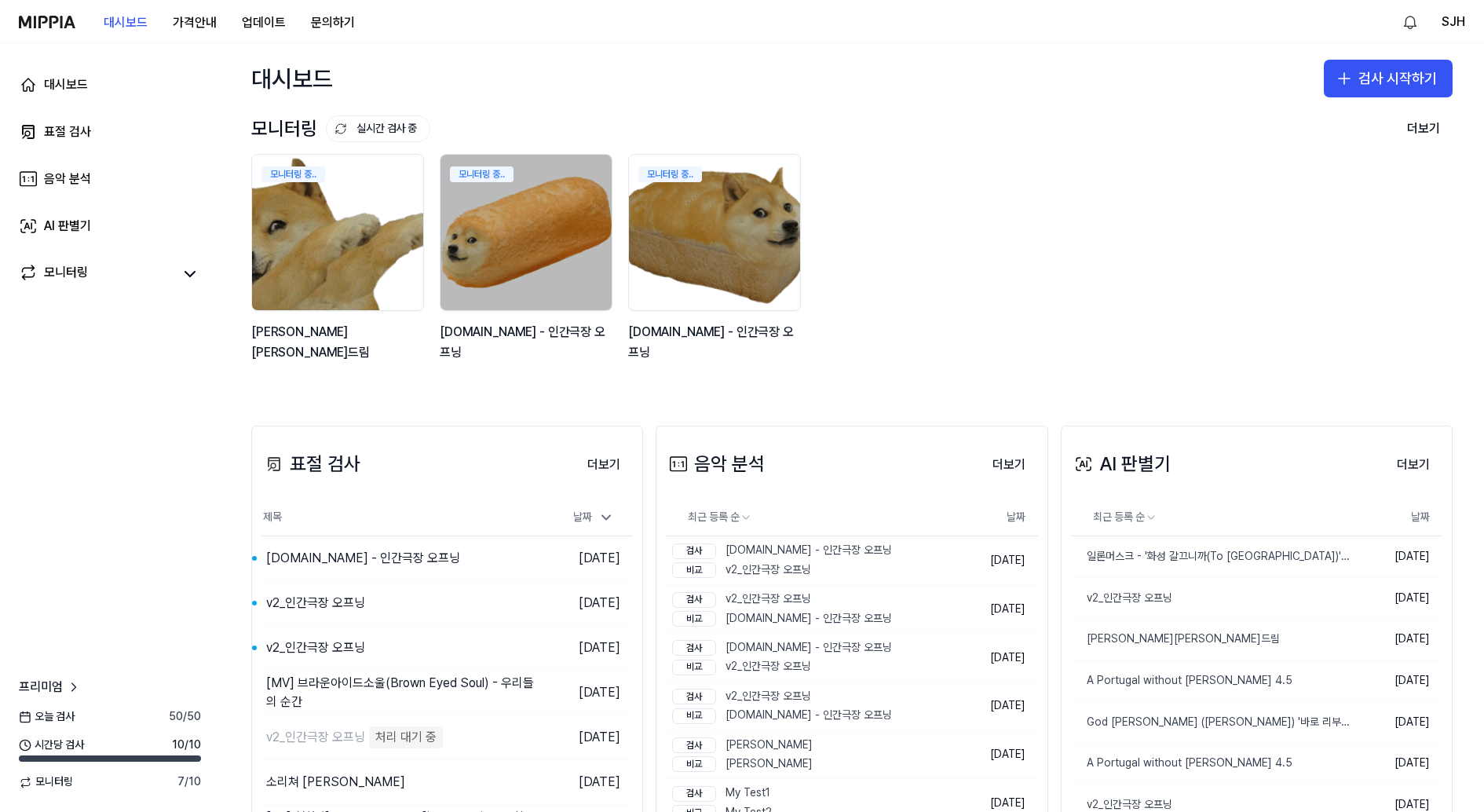
click at [53, 22] on img at bounding box center [47, 22] width 57 height 13
click at [201, 21] on 버튼 "가격안내" at bounding box center [194, 23] width 69 height 32
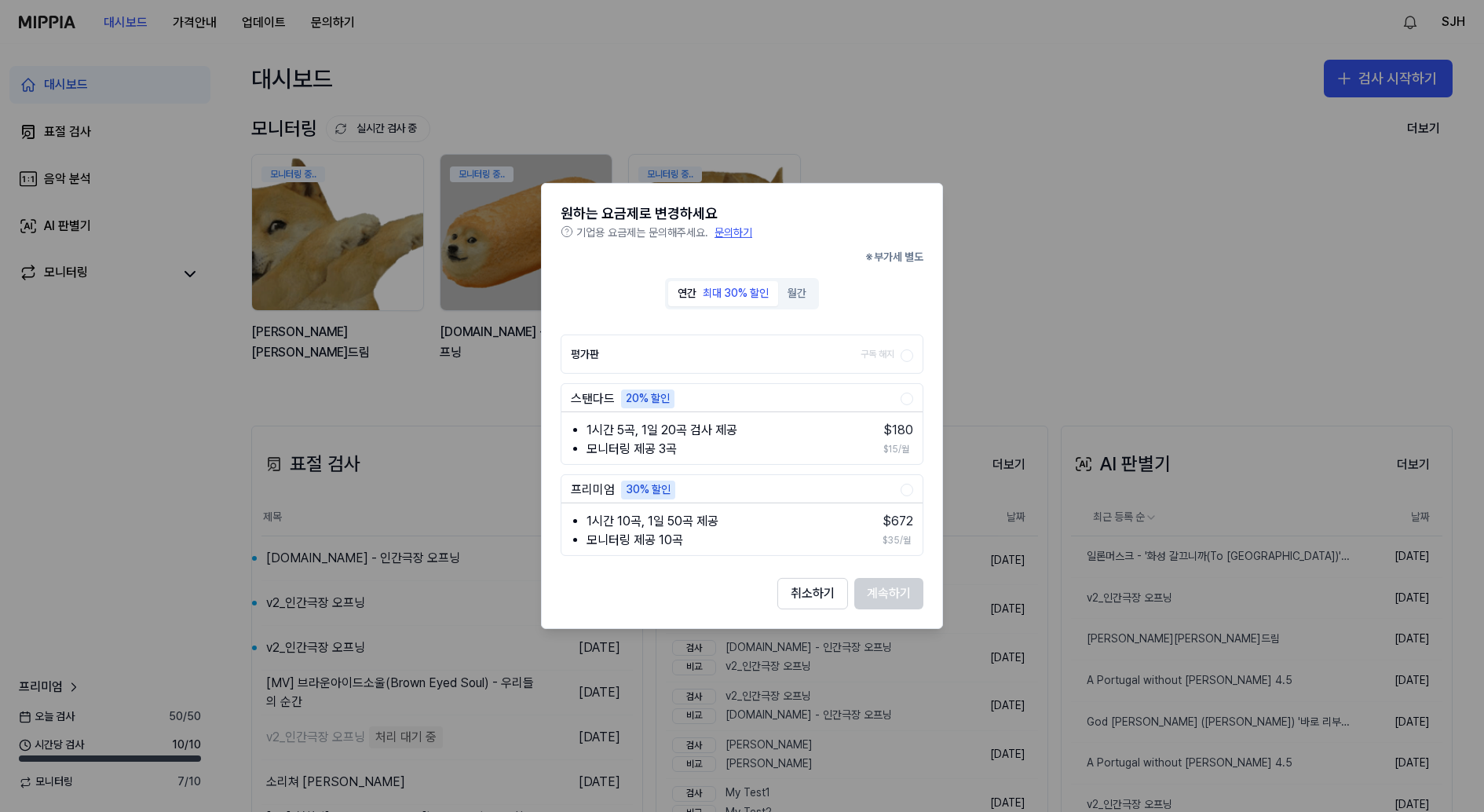
click at [44, 23] on div at bounding box center [742, 406] width 1484 height 812
click at [819, 603] on button "취소하기" at bounding box center [812, 594] width 70 height 32
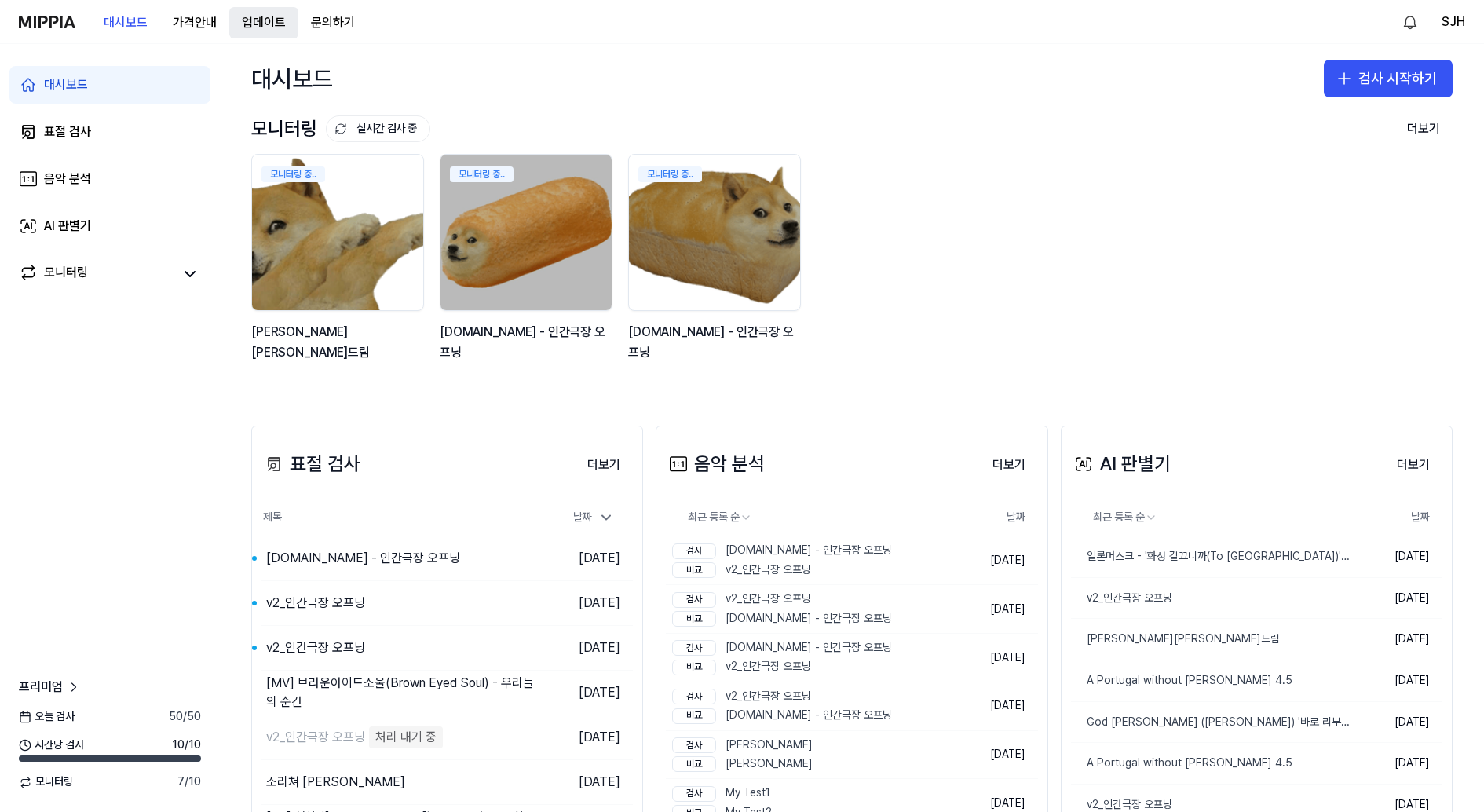
click at [269, 25] on button "업데이트" at bounding box center [264, 23] width 69 height 32
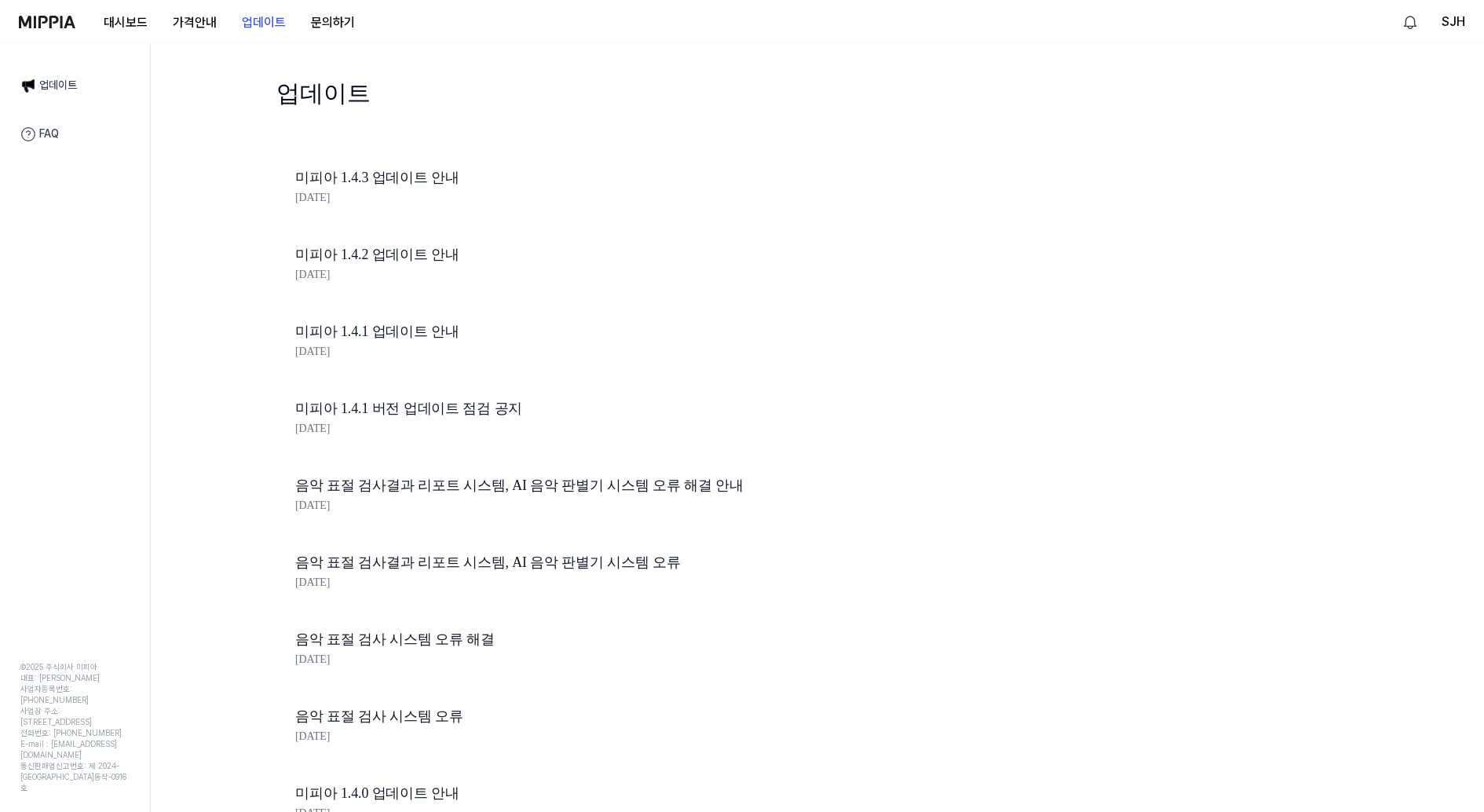
click at [44, 23] on img at bounding box center [47, 22] width 57 height 13
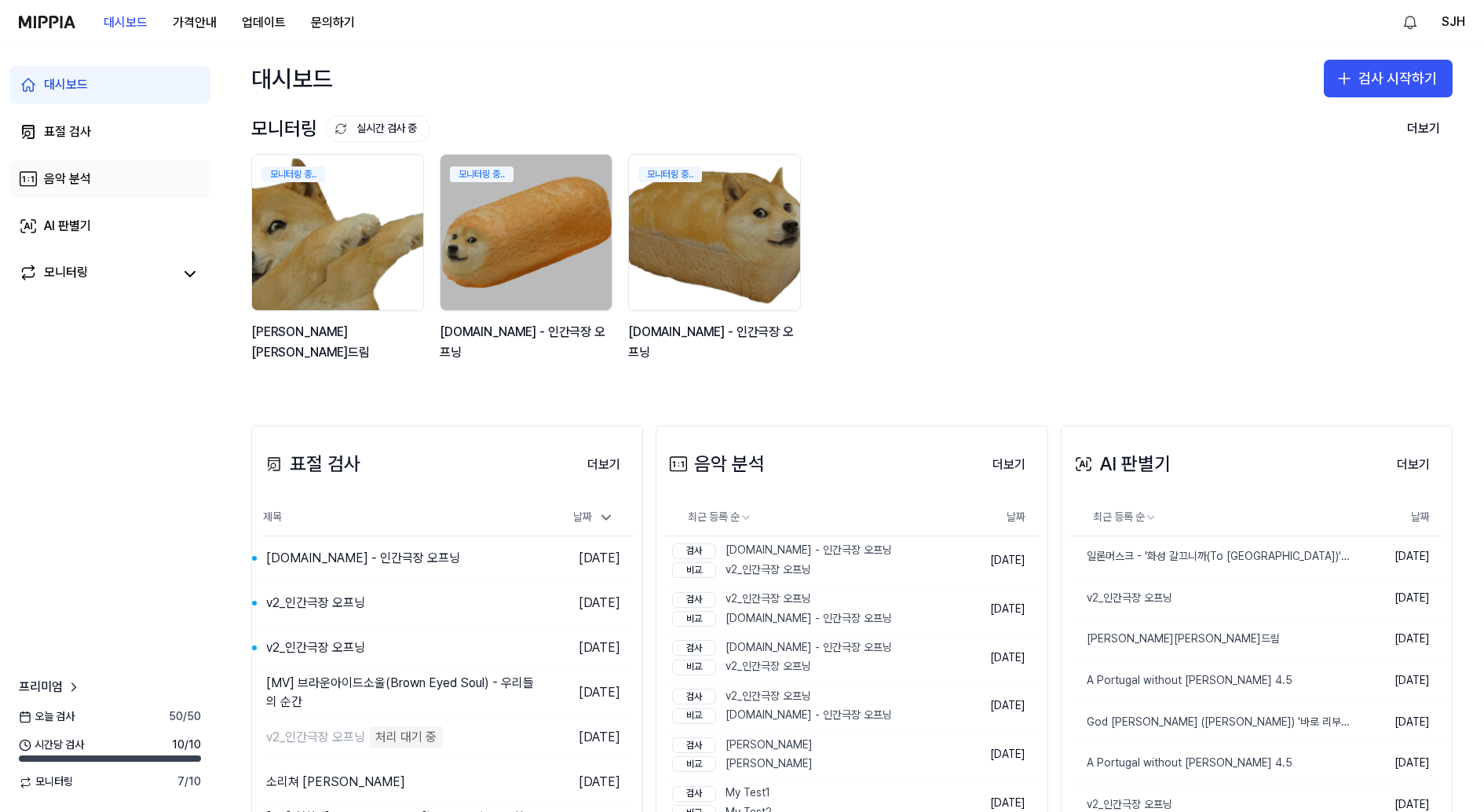
click at [78, 172] on div "음악 분석" at bounding box center [66, 178] width 47 height 19
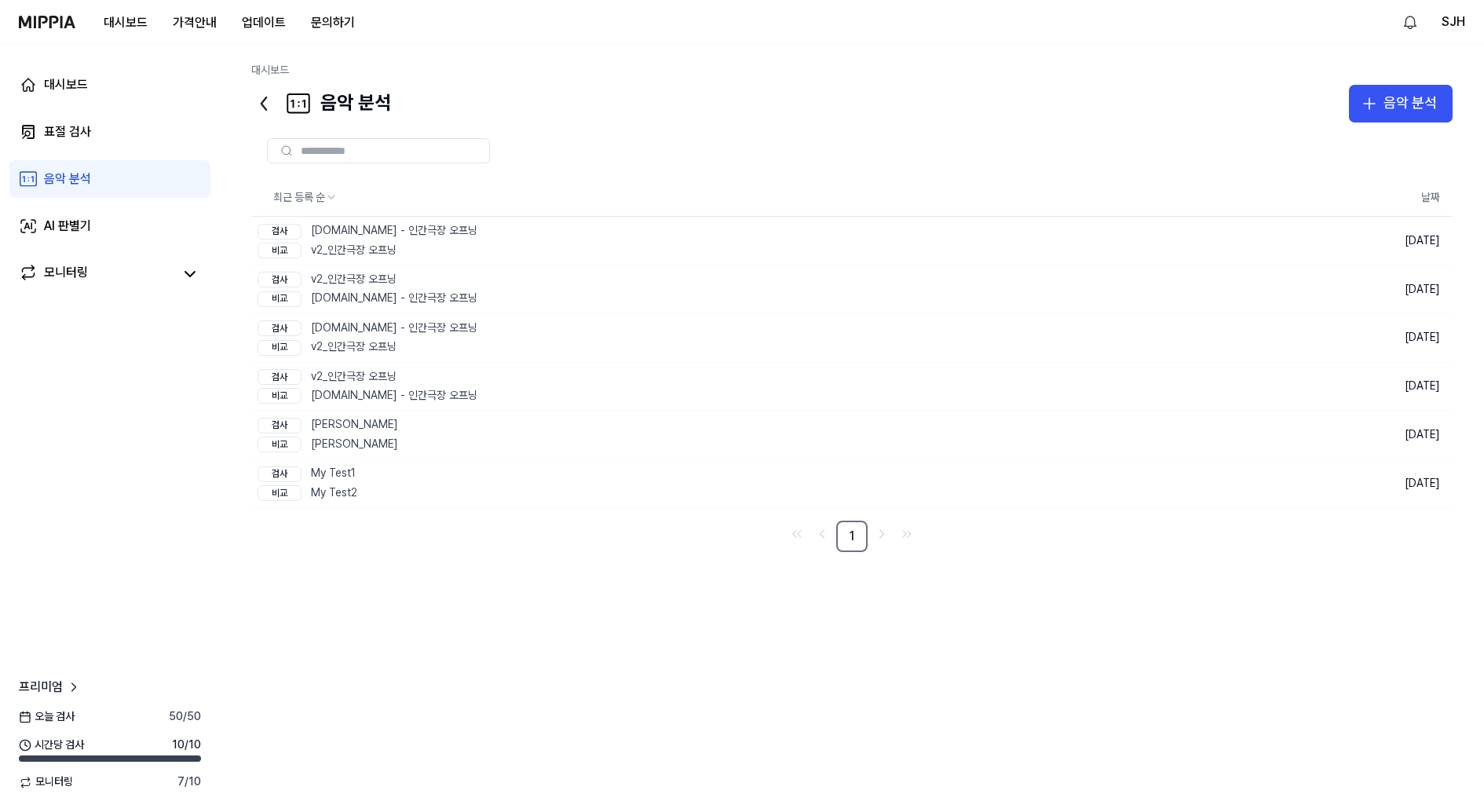
click at [65, 12] on div "대시보드 가격안내 업데이트 문의하기" at bounding box center [192, 22] width 348 height 44
click at [56, 21] on img at bounding box center [47, 22] width 57 height 13
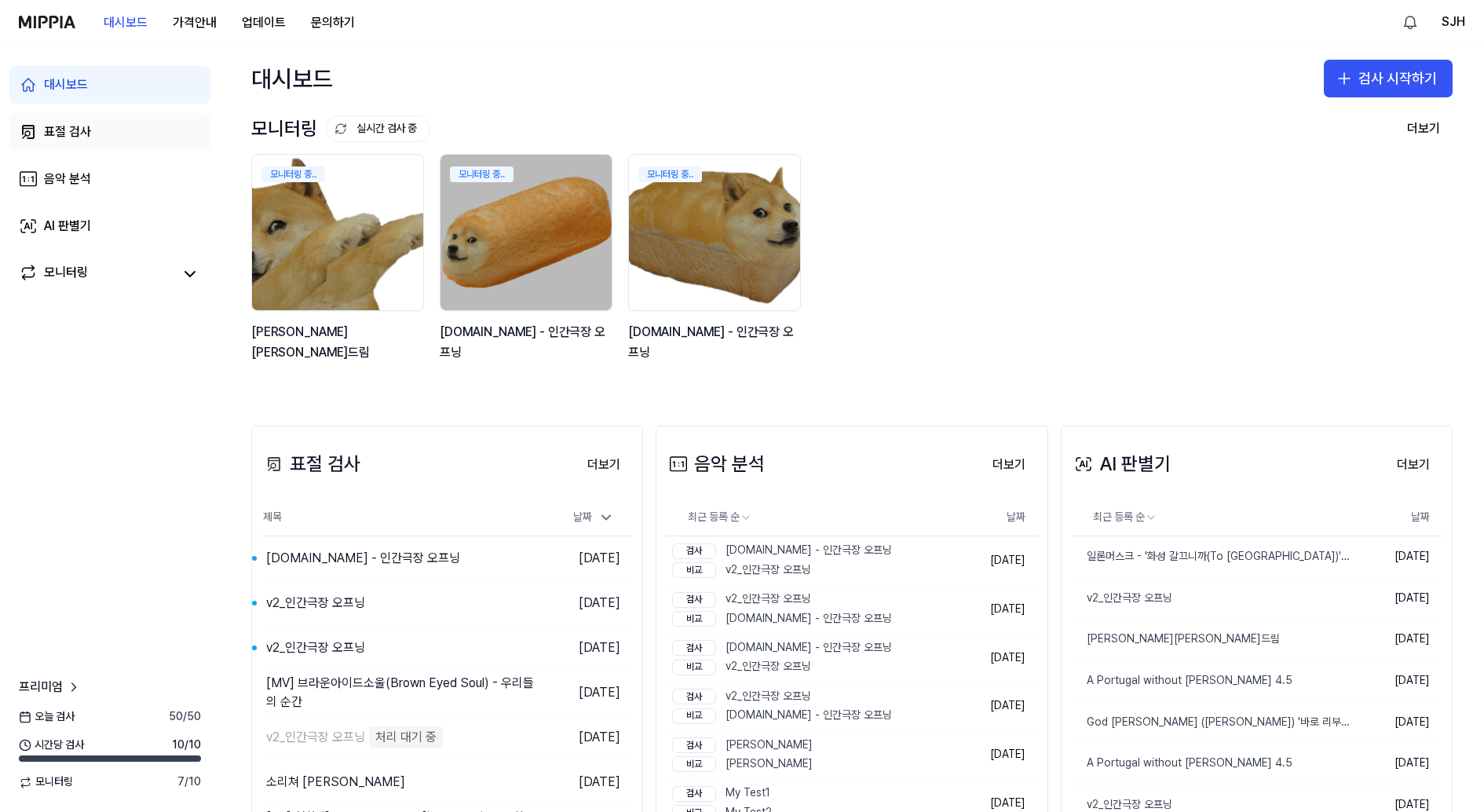
click at [131, 127] on link "표절 검사" at bounding box center [109, 132] width 201 height 38
